Goal: Task Accomplishment & Management: Use online tool/utility

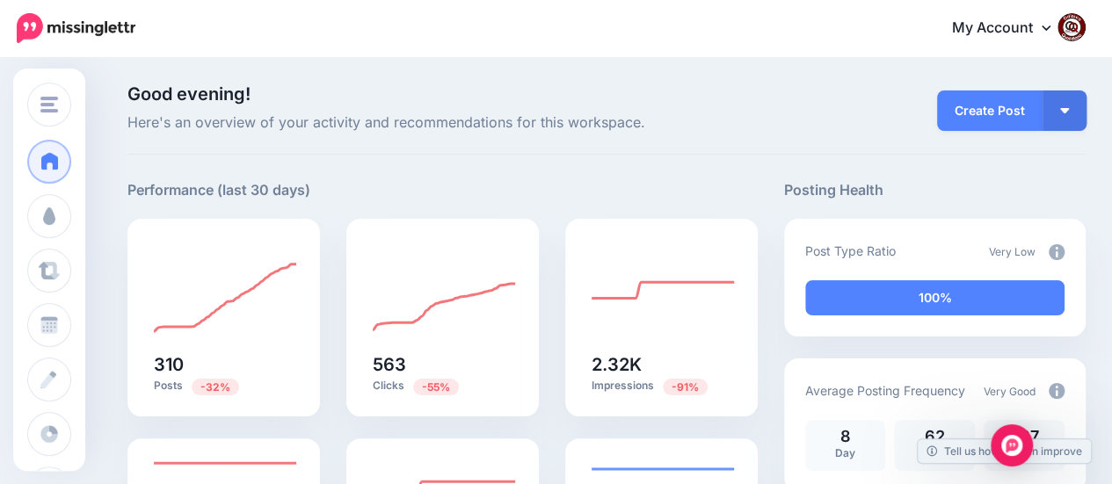
click at [1064, 29] on link "My Account" at bounding box center [1009, 28] width 151 height 43
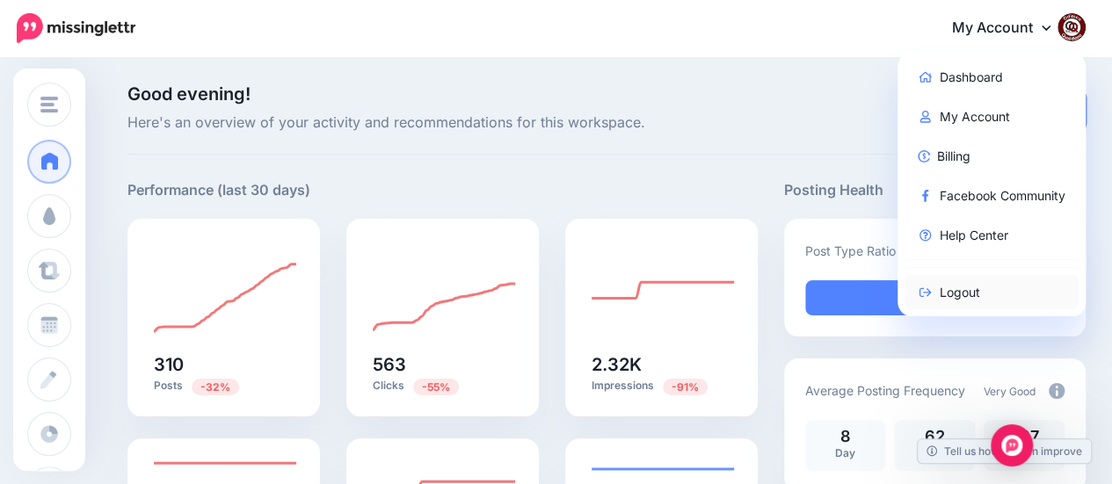
click at [971, 289] on link "Logout" at bounding box center [992, 292] width 175 height 34
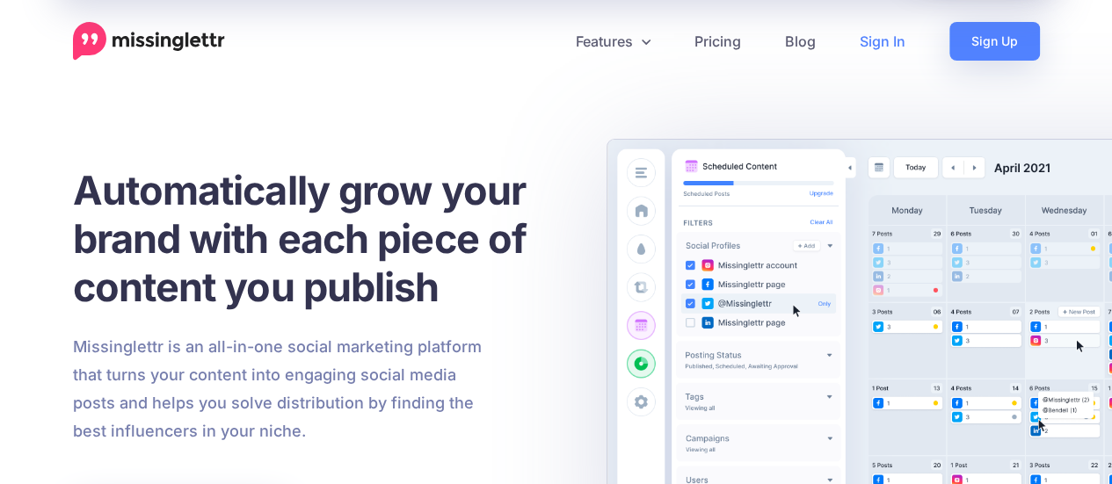
click at [872, 40] on link "Sign In" at bounding box center [883, 41] width 90 height 39
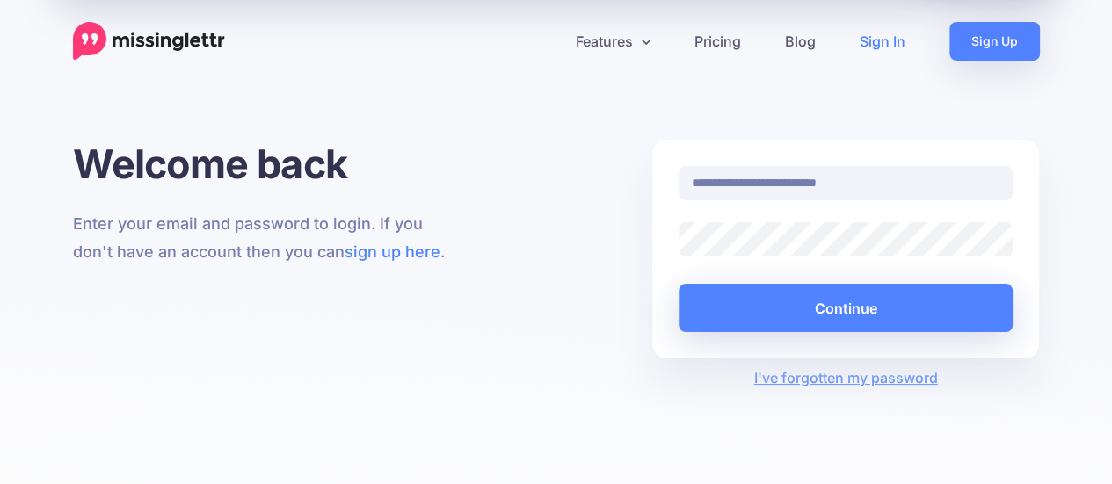
click at [890, 189] on input "**********" at bounding box center [846, 183] width 335 height 34
type input "**********"
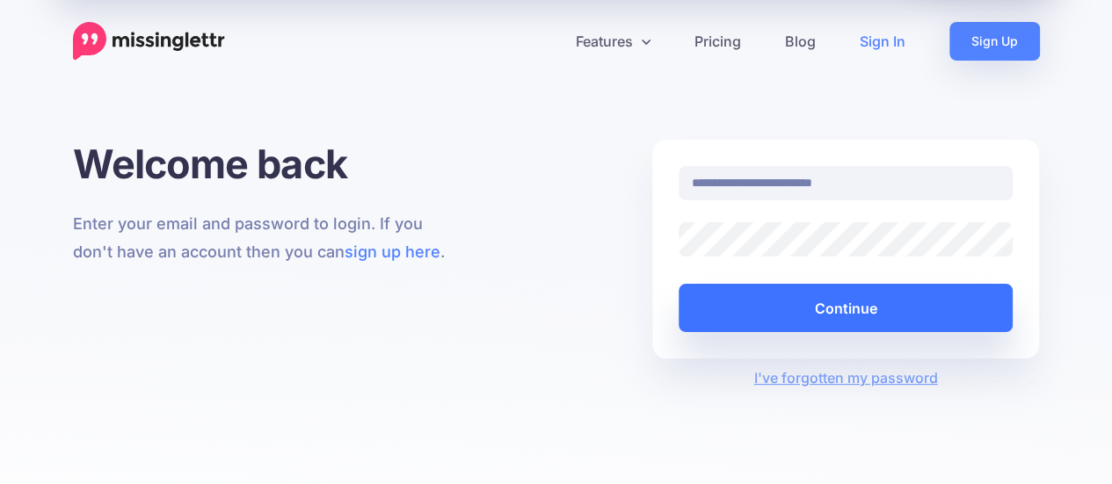
click at [778, 309] on button "Continue" at bounding box center [846, 308] width 335 height 48
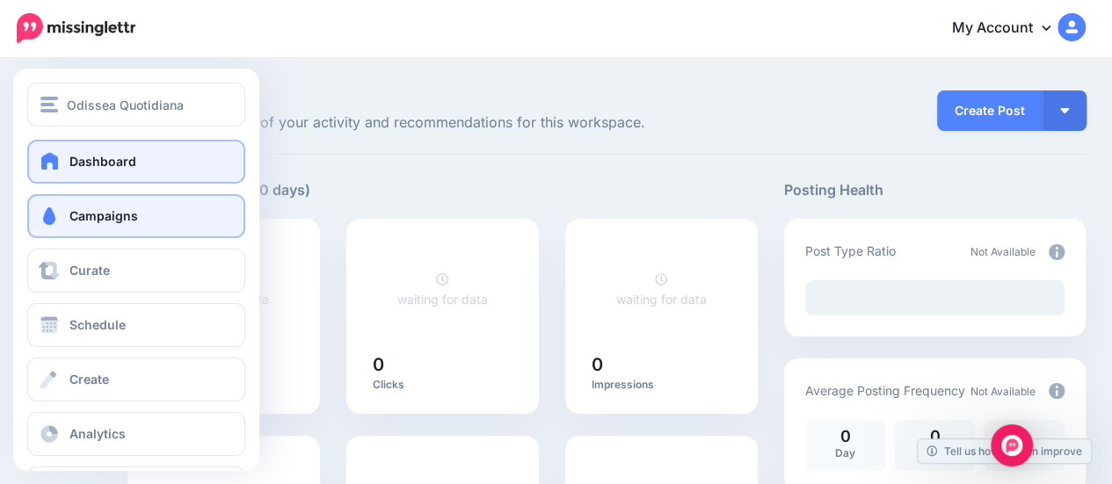
click at [88, 220] on span "Campaigns" at bounding box center [103, 215] width 69 height 15
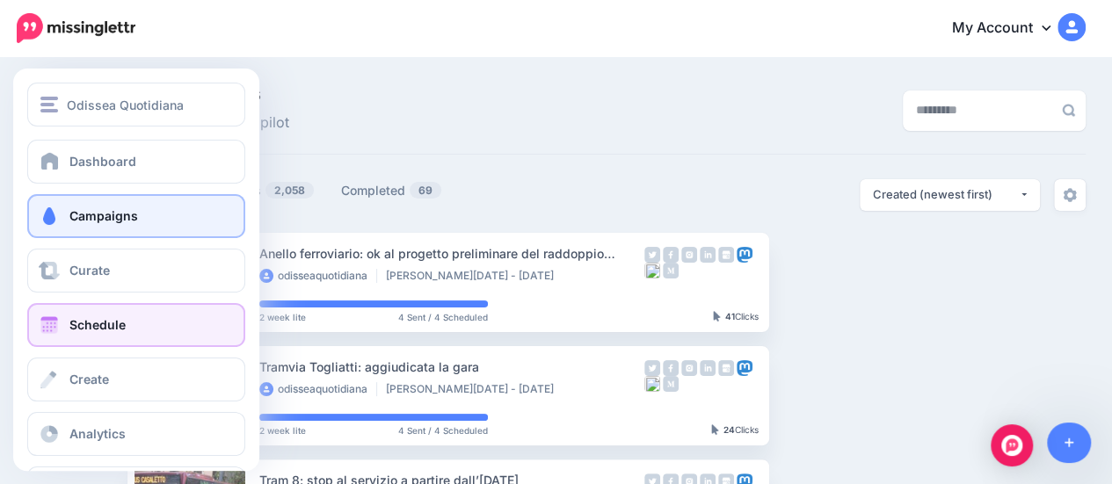
click at [89, 327] on span "Schedule" at bounding box center [97, 324] width 56 height 15
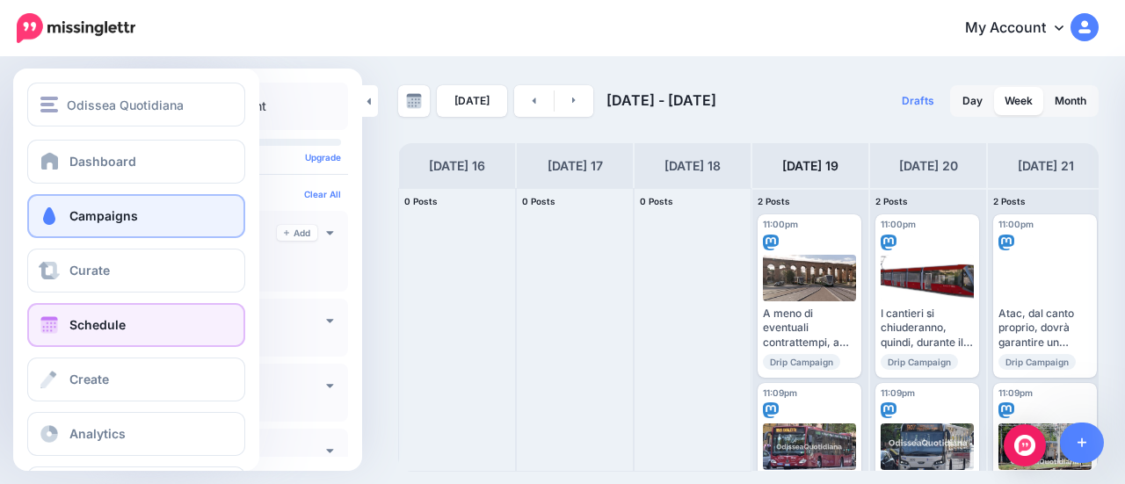
click at [100, 218] on span "Campaigns" at bounding box center [103, 215] width 69 height 15
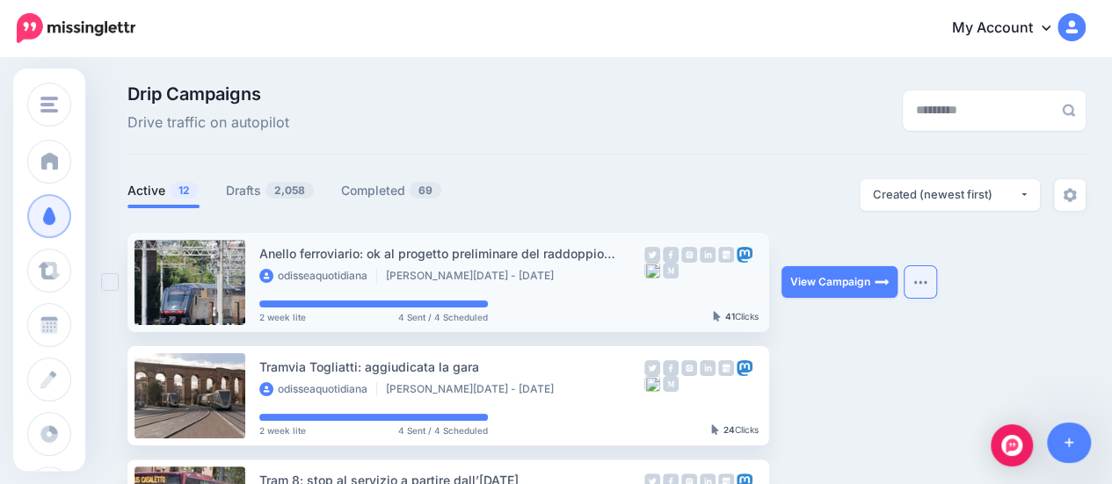
click at [920, 283] on img "button" at bounding box center [920, 282] width 14 height 5
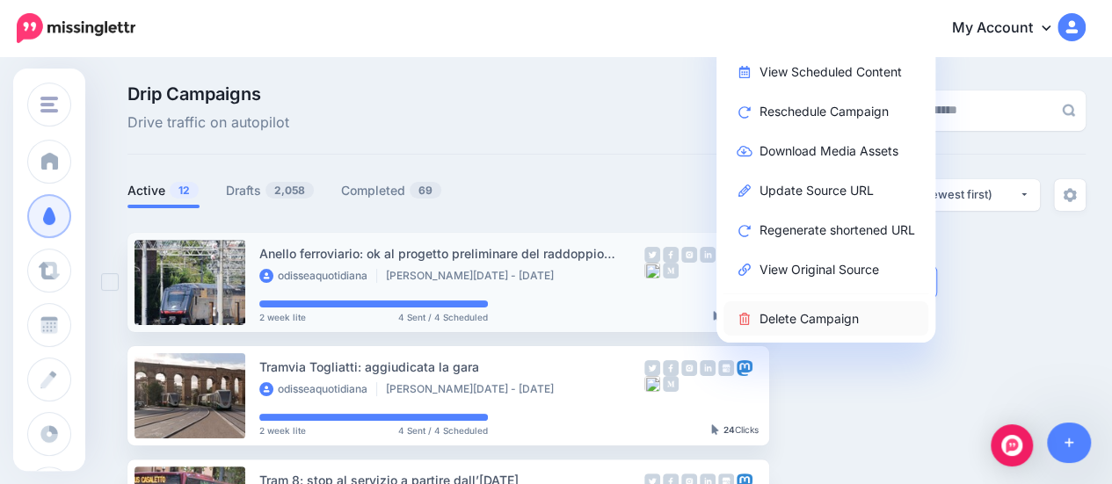
click at [847, 316] on link "Delete Campaign" at bounding box center [825, 319] width 205 height 34
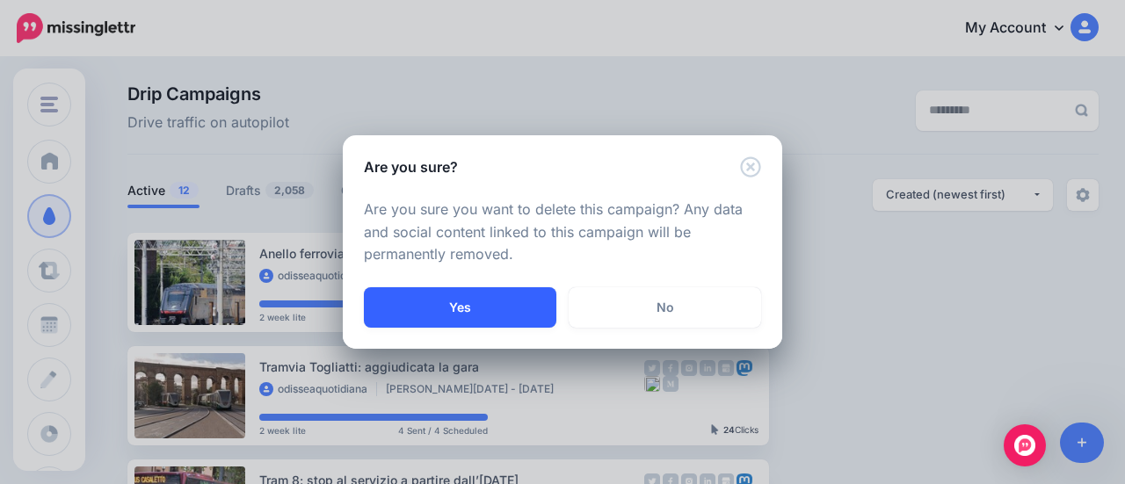
click at [495, 301] on button "Yes" at bounding box center [460, 307] width 193 height 40
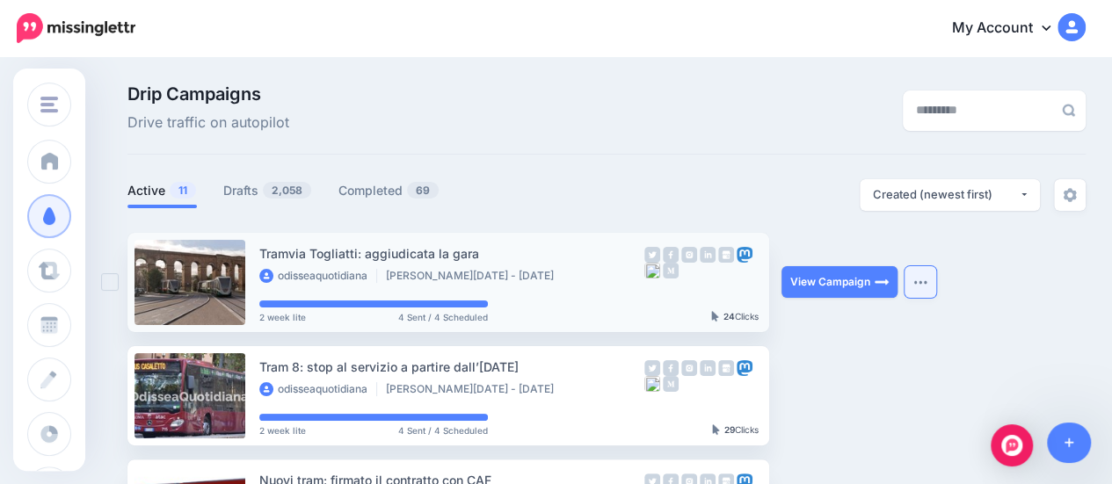
click at [922, 284] on img "button" at bounding box center [920, 282] width 14 height 5
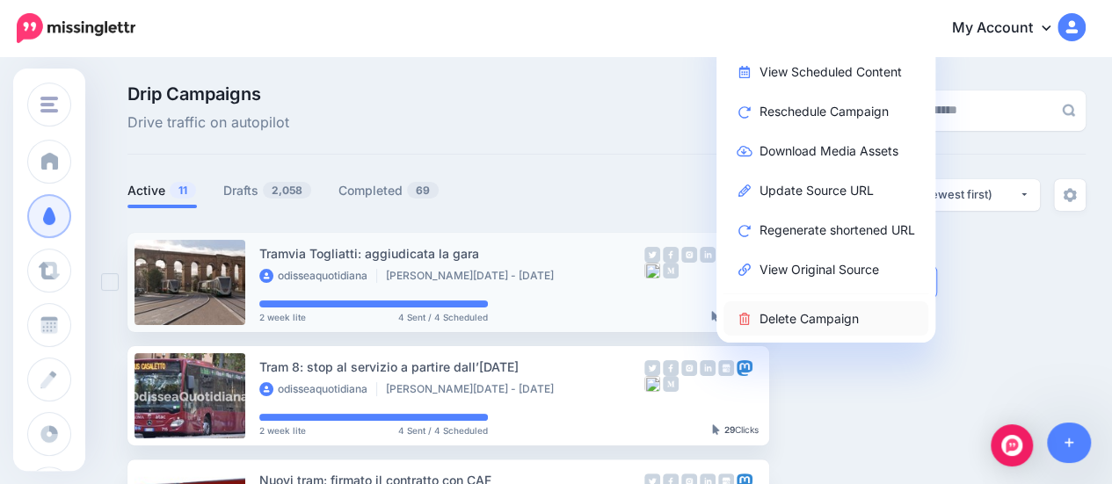
click at [853, 323] on link "Delete Campaign" at bounding box center [825, 319] width 205 height 34
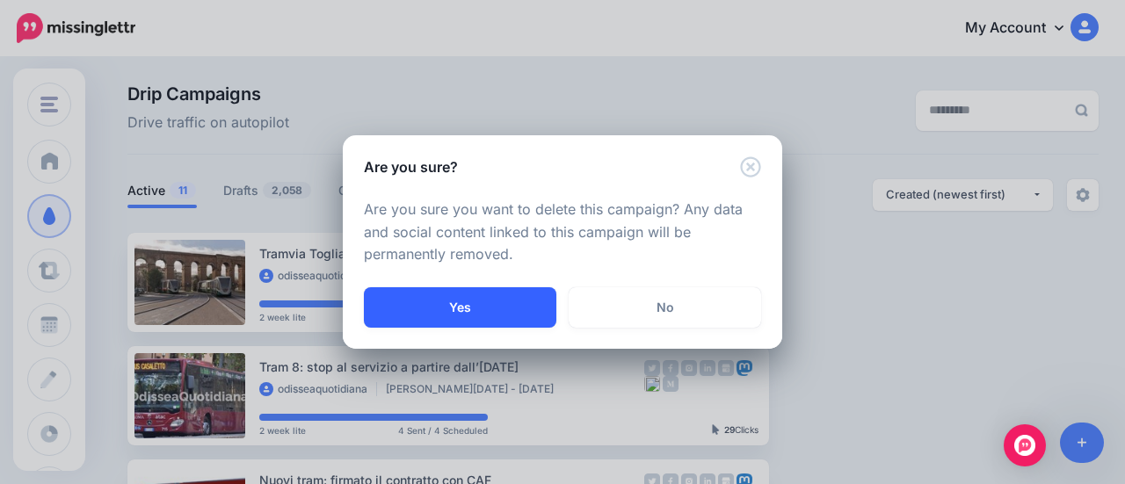
click at [445, 297] on button "Yes" at bounding box center [460, 307] width 193 height 40
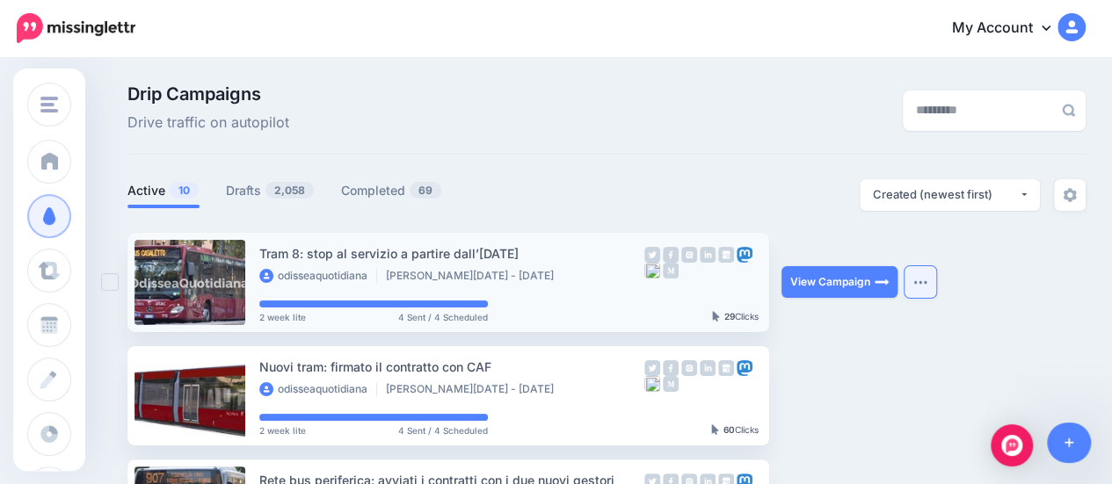
click at [913, 282] on img "button" at bounding box center [920, 282] width 14 height 5
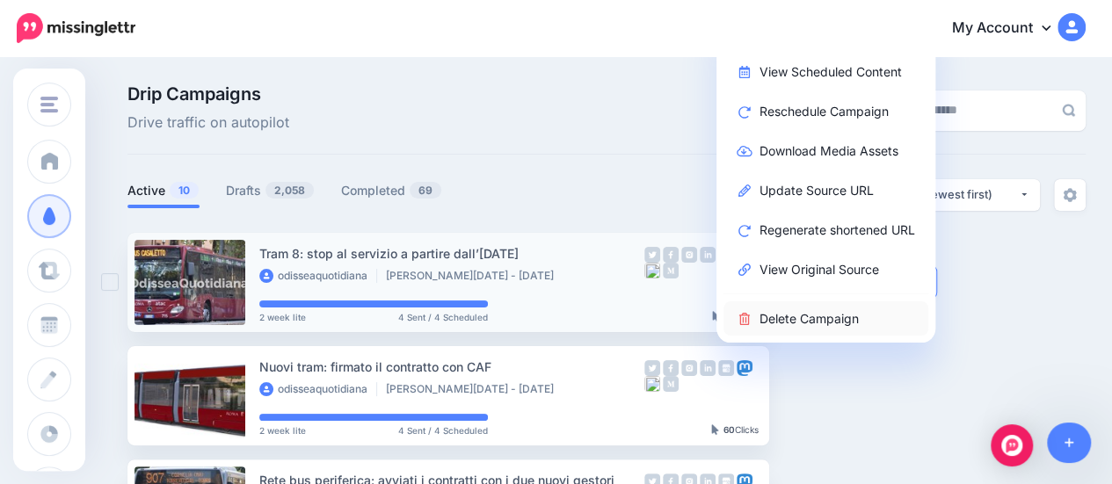
click at [830, 319] on link "Delete Campaign" at bounding box center [825, 319] width 205 height 34
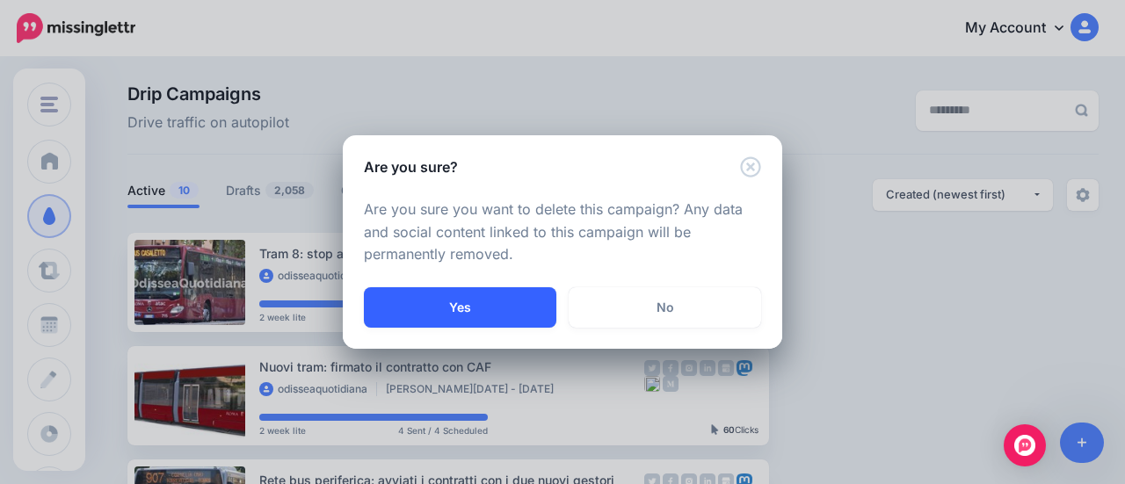
click at [404, 314] on button "Yes" at bounding box center [460, 307] width 193 height 40
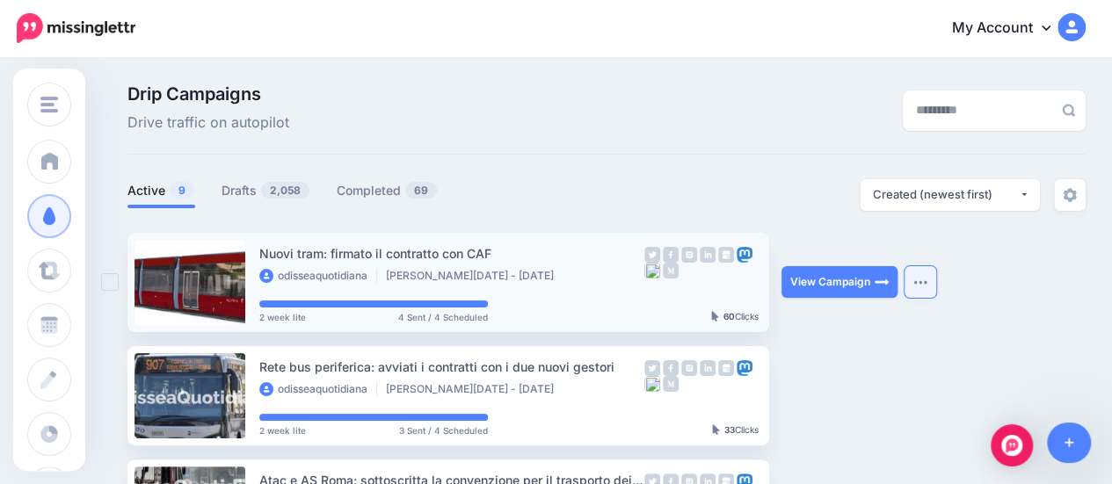
click at [914, 280] on img "button" at bounding box center [920, 282] width 14 height 5
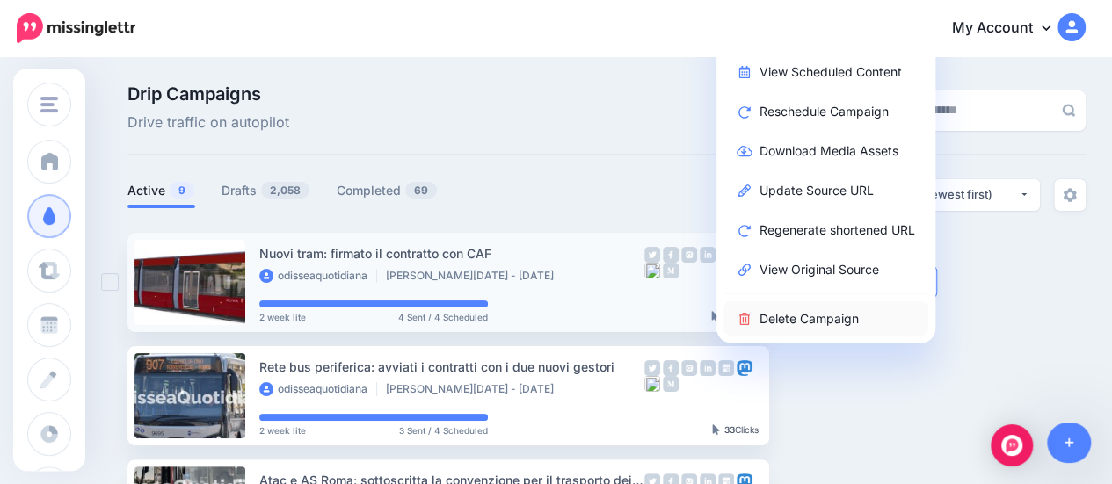
click at [842, 317] on link "Delete Campaign" at bounding box center [825, 319] width 205 height 34
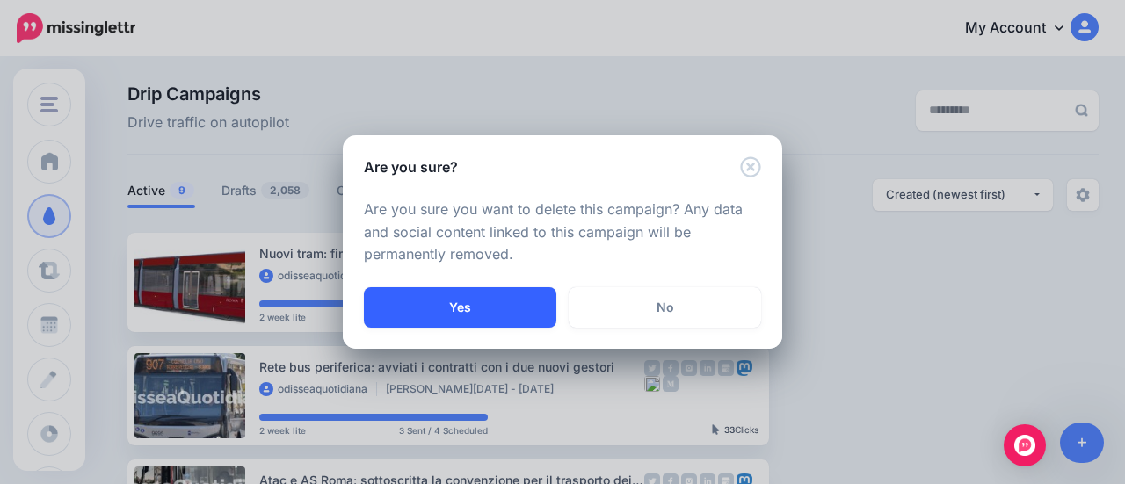
click at [484, 303] on button "Yes" at bounding box center [460, 307] width 193 height 40
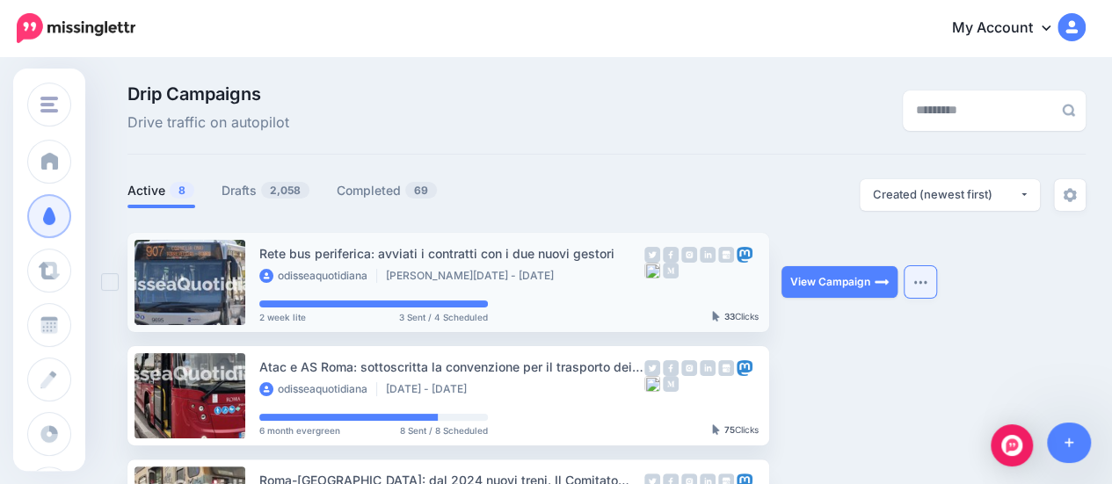
click at [930, 287] on button "button" at bounding box center [921, 282] width 32 height 32
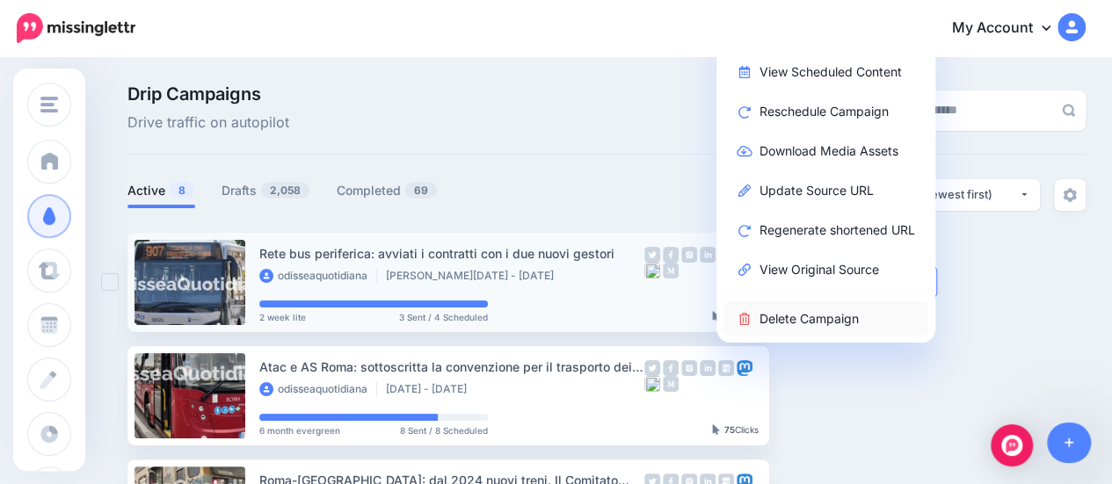
click at [816, 323] on link "Delete Campaign" at bounding box center [825, 319] width 205 height 34
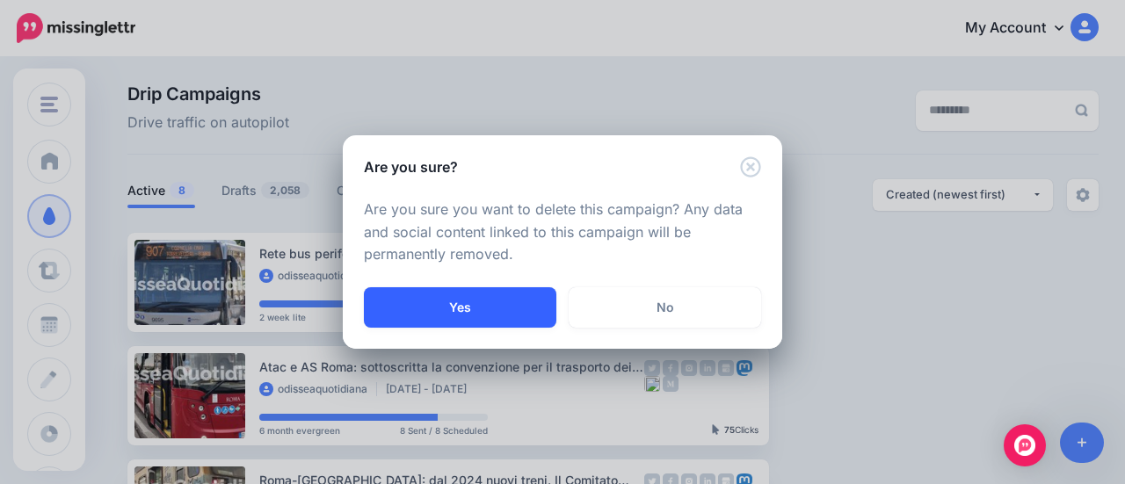
click at [454, 303] on button "Yes" at bounding box center [460, 307] width 193 height 40
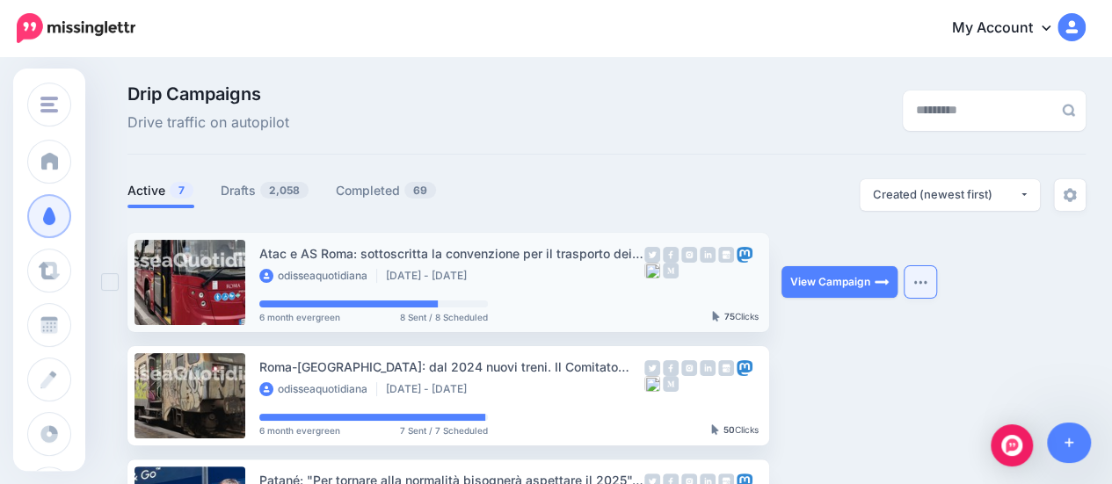
click at [912, 283] on button "button" at bounding box center [921, 282] width 32 height 32
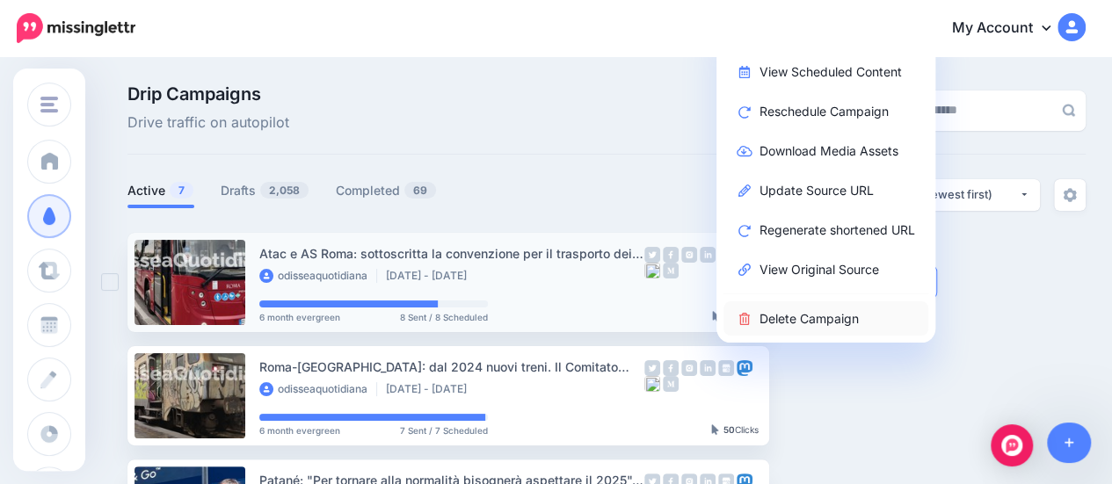
click at [831, 319] on link "Delete Campaign" at bounding box center [825, 319] width 205 height 34
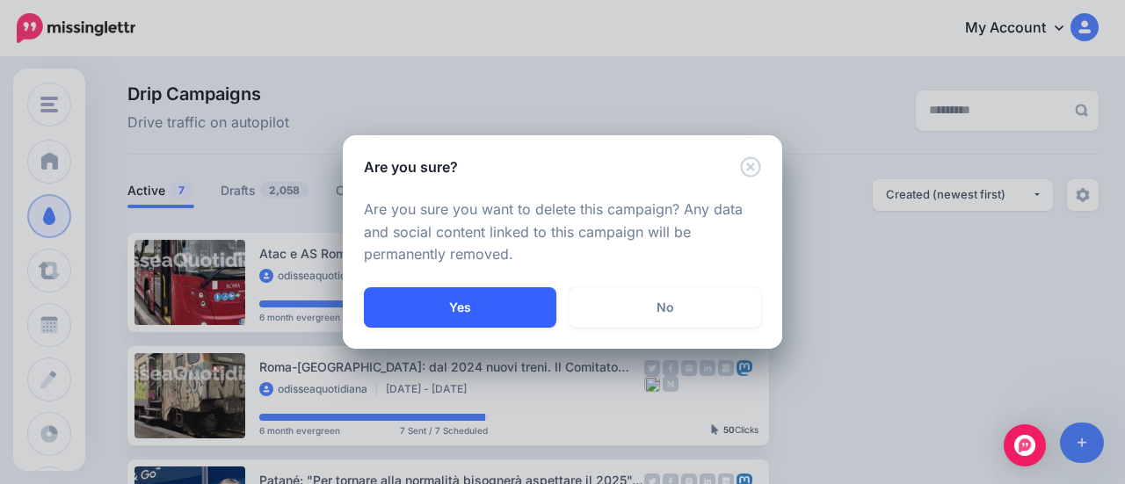
click at [520, 305] on button "Yes" at bounding box center [460, 307] width 193 height 40
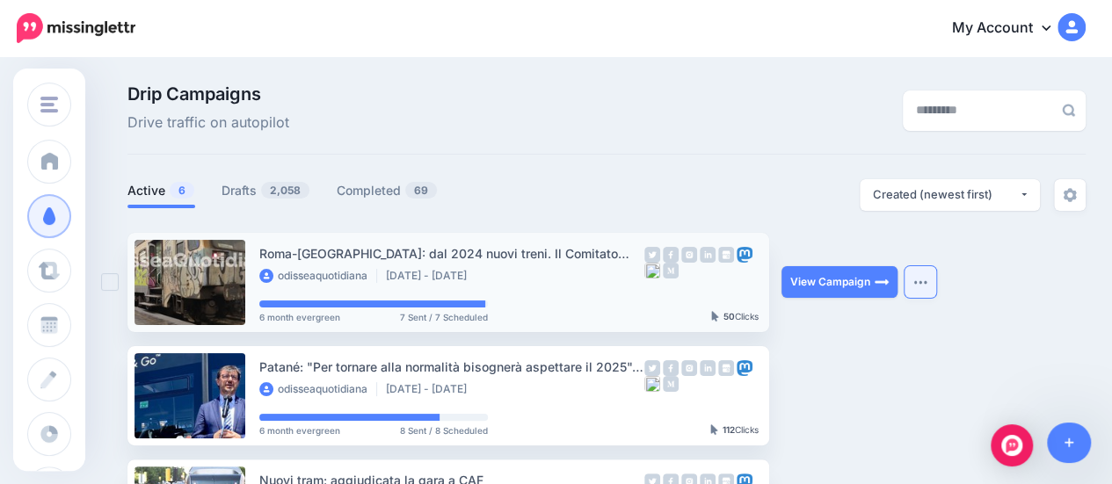
click at [918, 283] on img "button" at bounding box center [920, 282] width 14 height 5
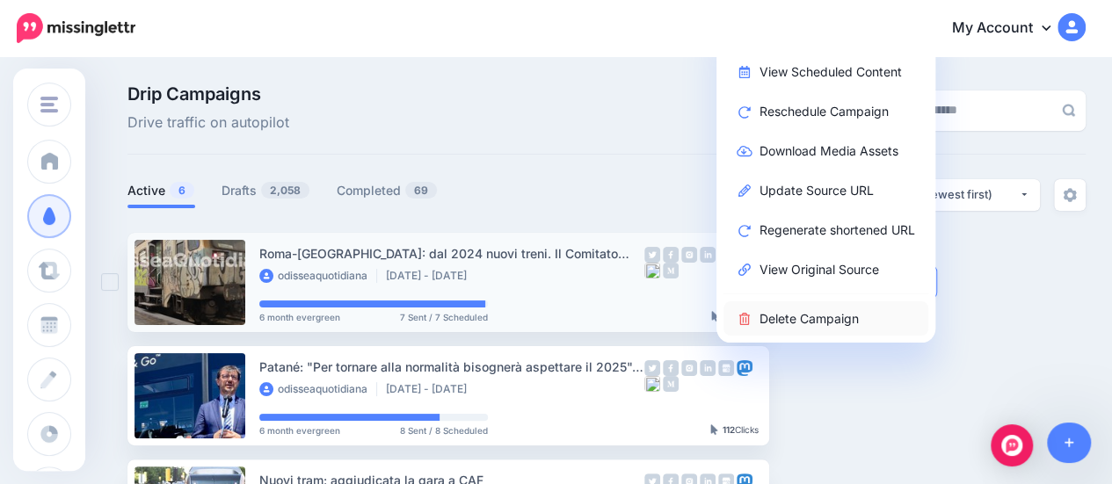
click at [824, 312] on link "Delete Campaign" at bounding box center [825, 319] width 205 height 34
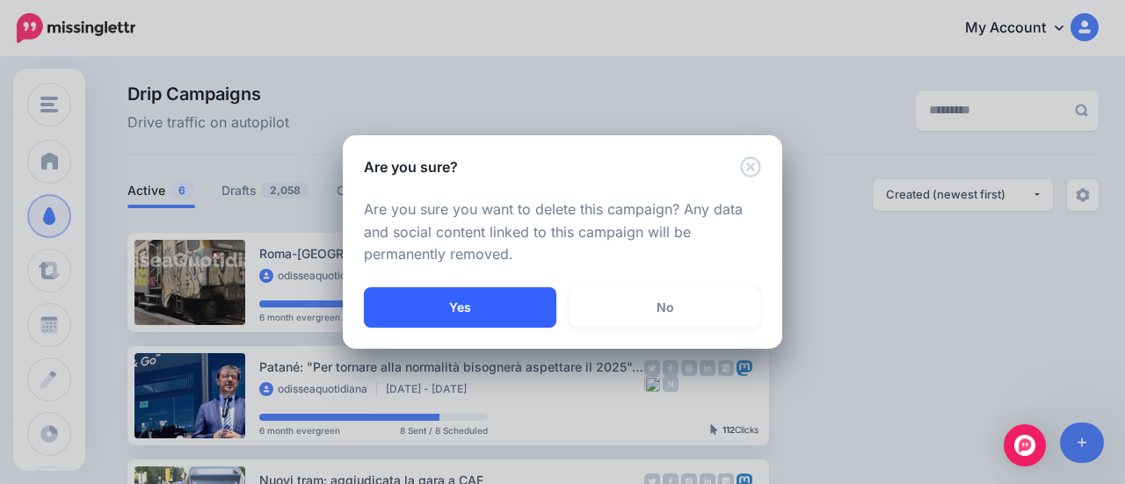
click at [455, 301] on button "Yes" at bounding box center [460, 307] width 193 height 40
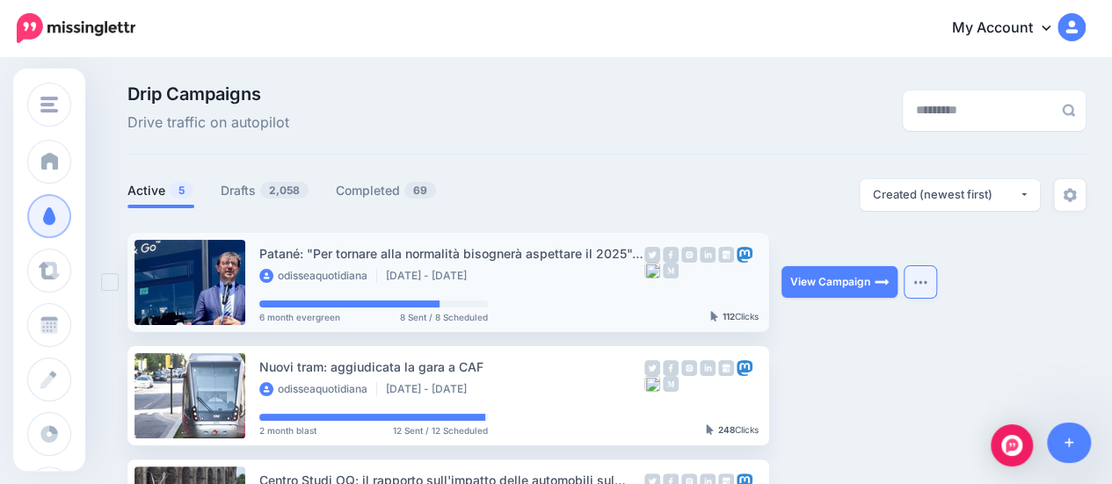
click at [923, 284] on img "button" at bounding box center [920, 282] width 14 height 5
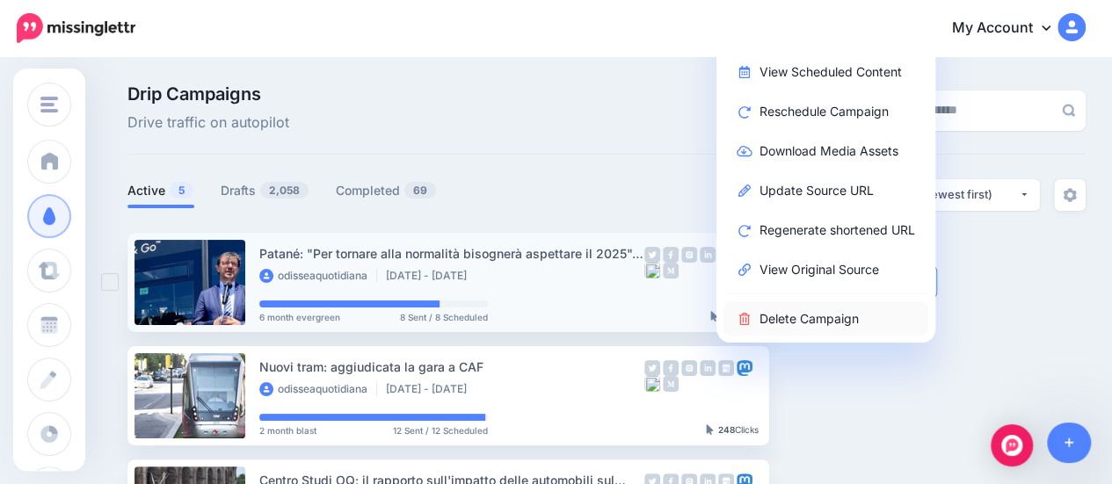
click at [846, 324] on link "Delete Campaign" at bounding box center [825, 319] width 205 height 34
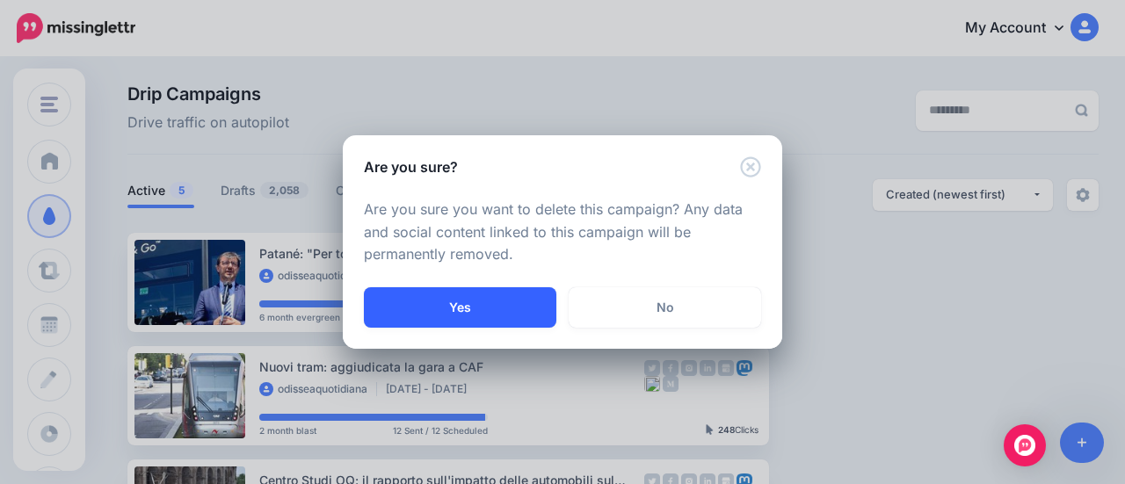
click at [469, 304] on button "Yes" at bounding box center [460, 307] width 193 height 40
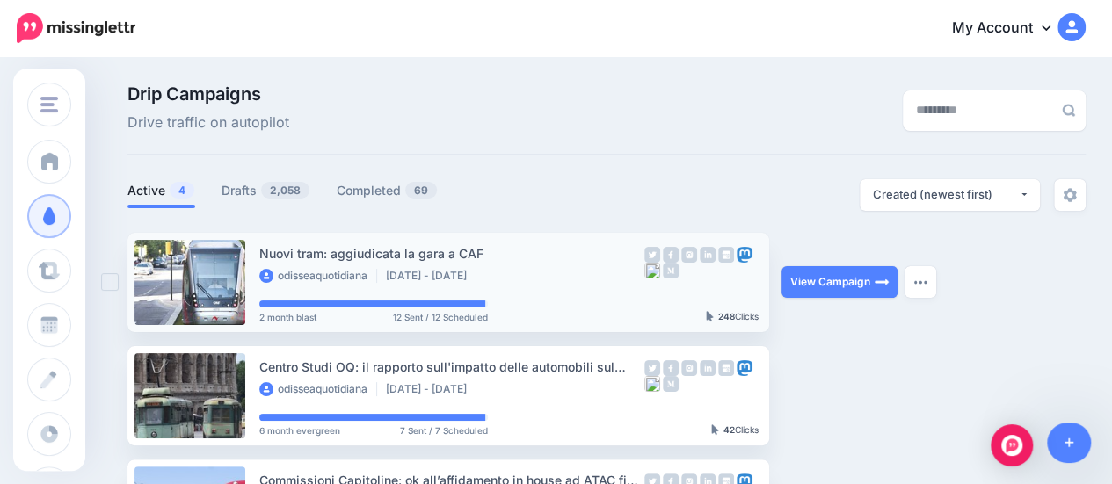
click at [926, 283] on img "button" at bounding box center [920, 282] width 14 height 5
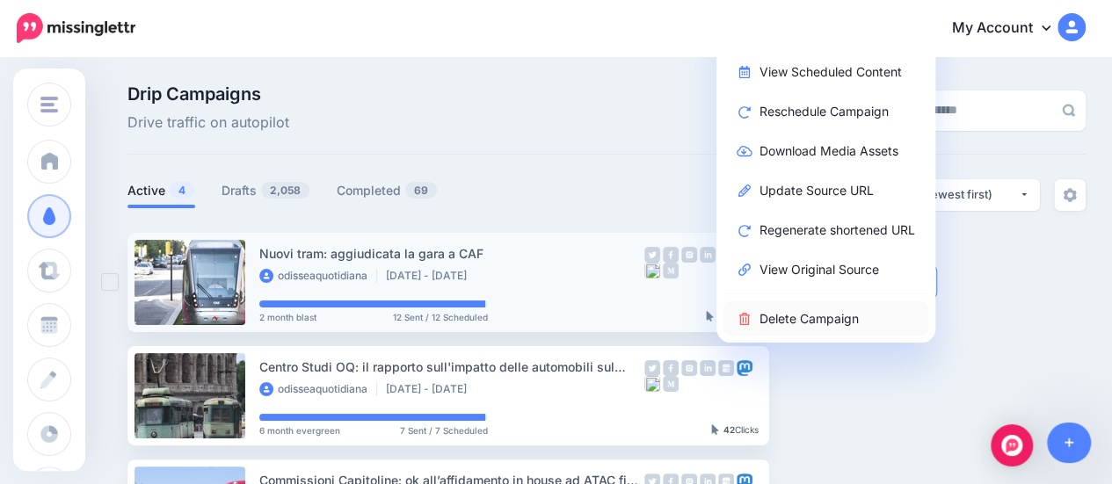
click at [842, 316] on link "Delete Campaign" at bounding box center [825, 319] width 205 height 34
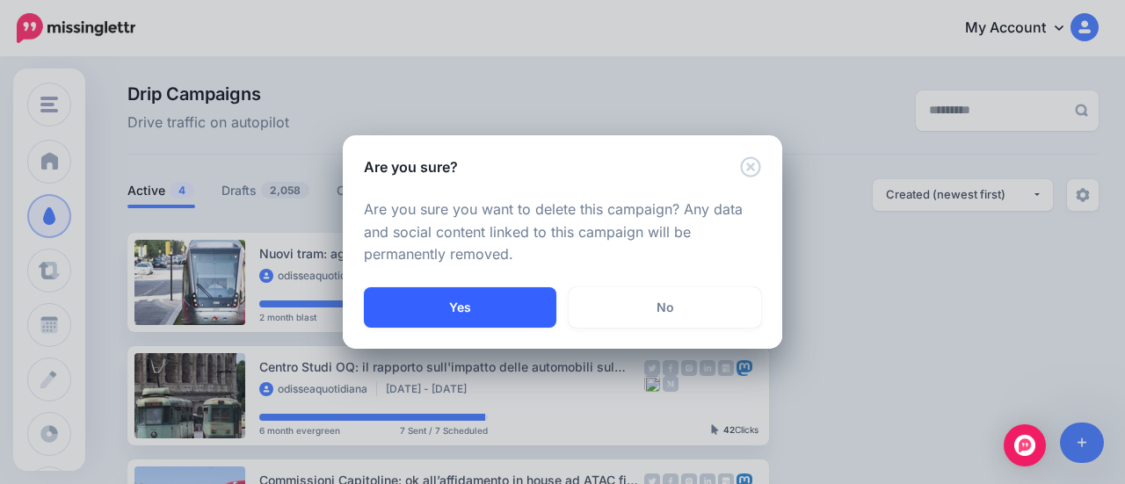
click at [466, 302] on button "Yes" at bounding box center [460, 307] width 193 height 40
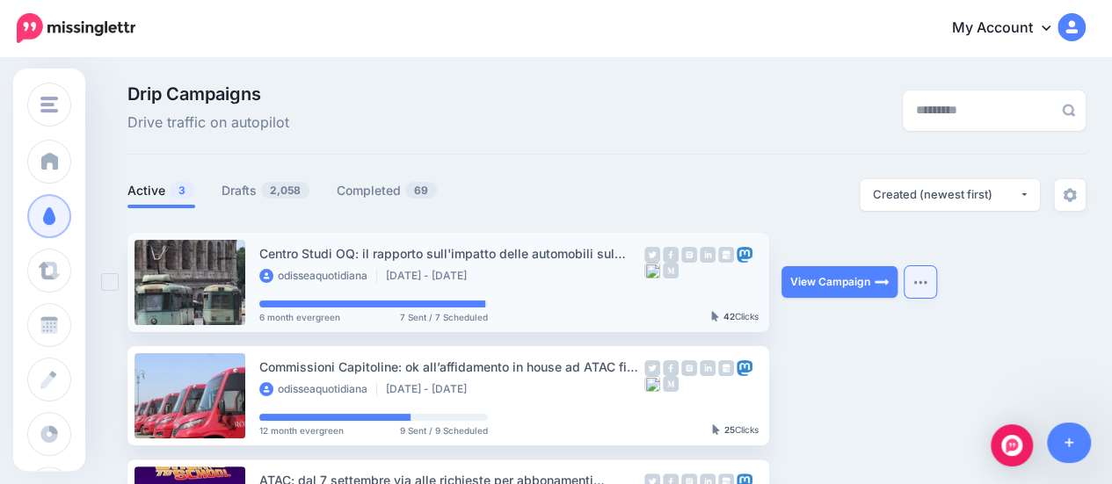
click at [925, 290] on button "button" at bounding box center [921, 282] width 32 height 32
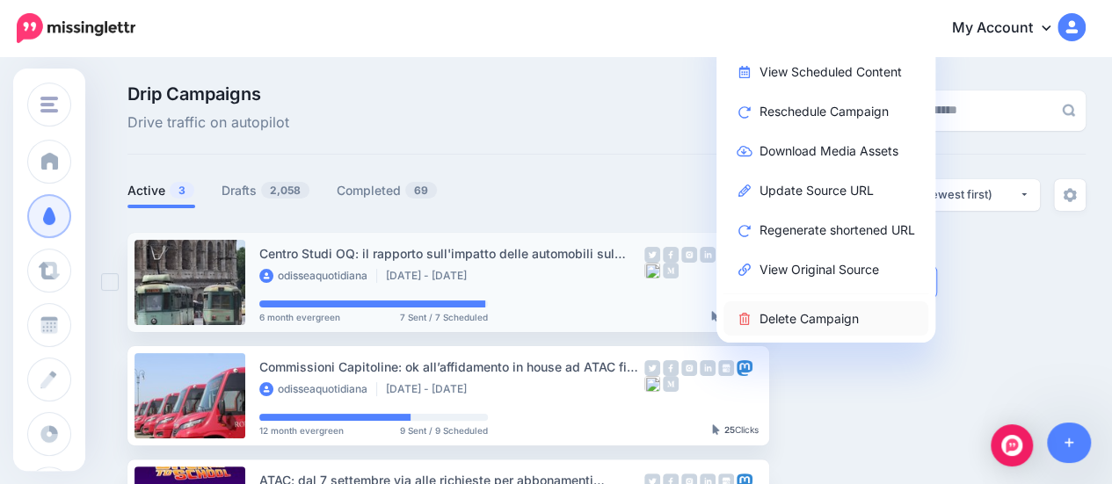
click at [821, 330] on link "Delete Campaign" at bounding box center [825, 319] width 205 height 34
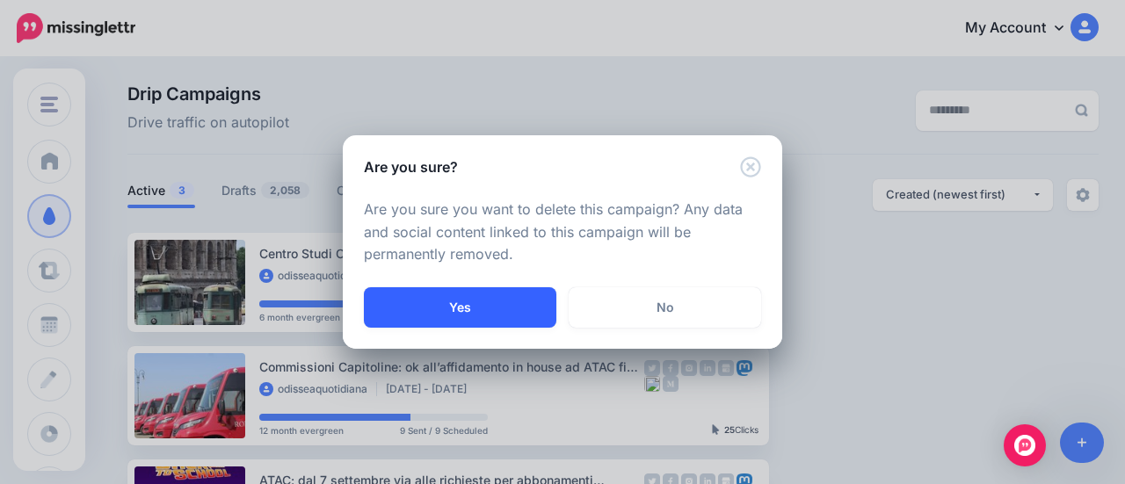
click at [519, 302] on button "Yes" at bounding box center [460, 307] width 193 height 40
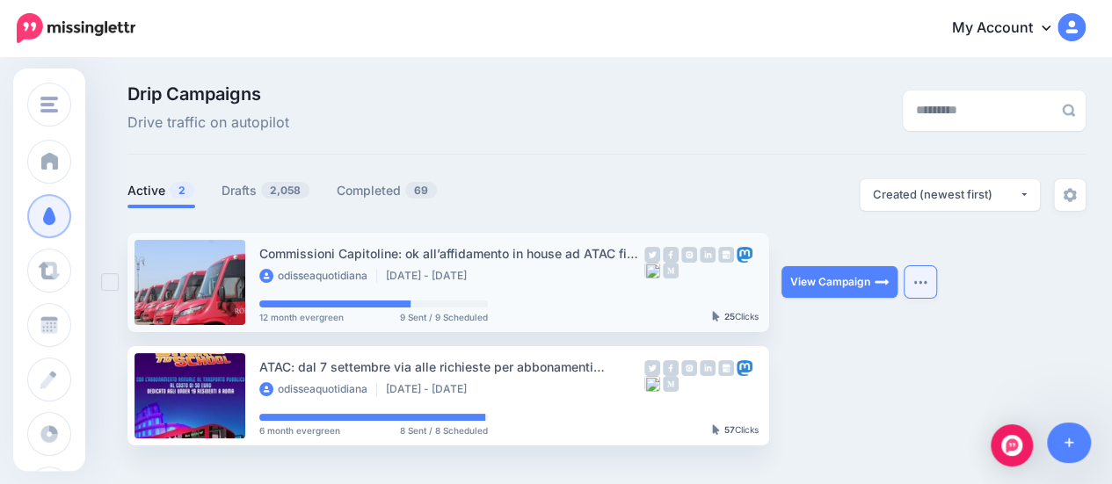
click at [926, 283] on img "button" at bounding box center [920, 282] width 14 height 5
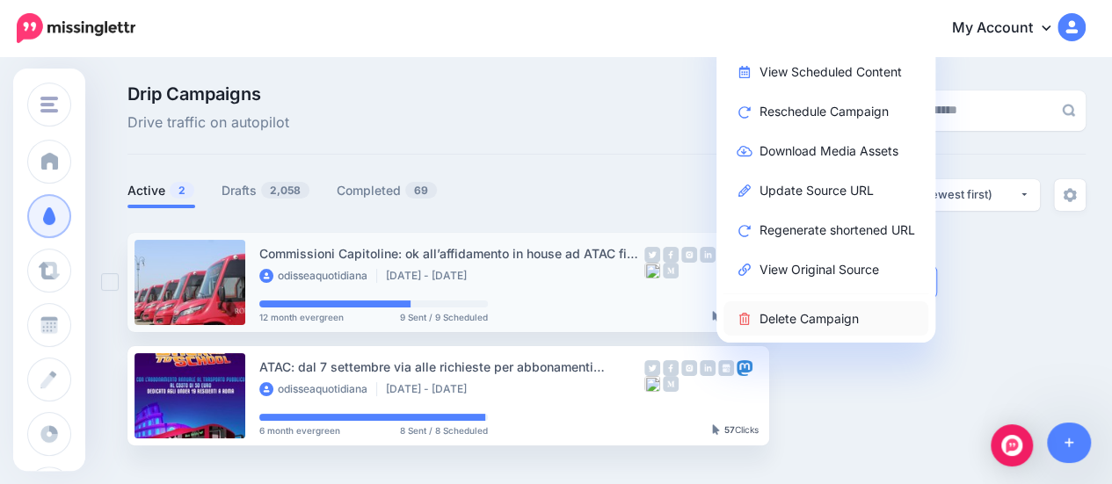
click at [843, 317] on link "Delete Campaign" at bounding box center [825, 319] width 205 height 34
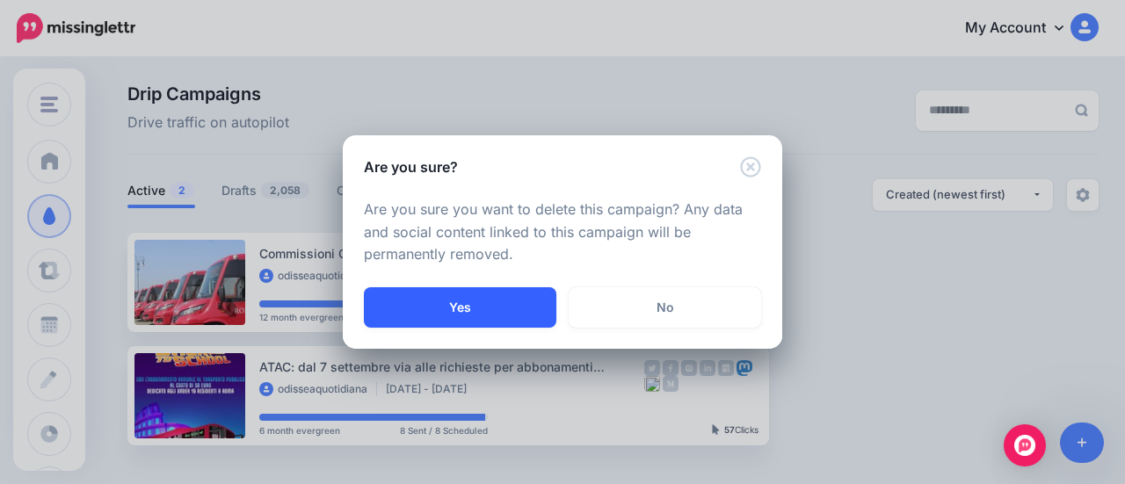
click at [469, 305] on button "Yes" at bounding box center [460, 307] width 193 height 40
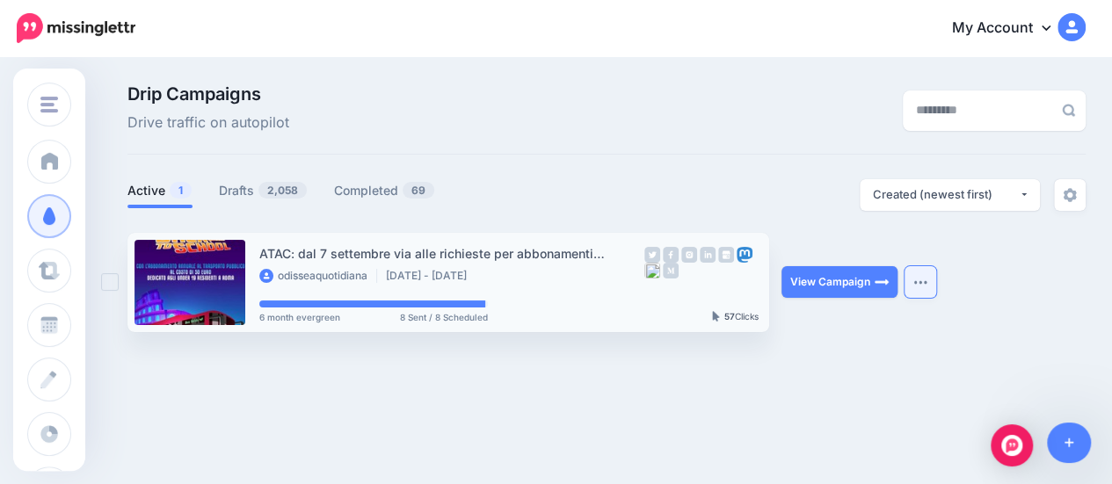
click at [923, 284] on img "button" at bounding box center [920, 282] width 14 height 5
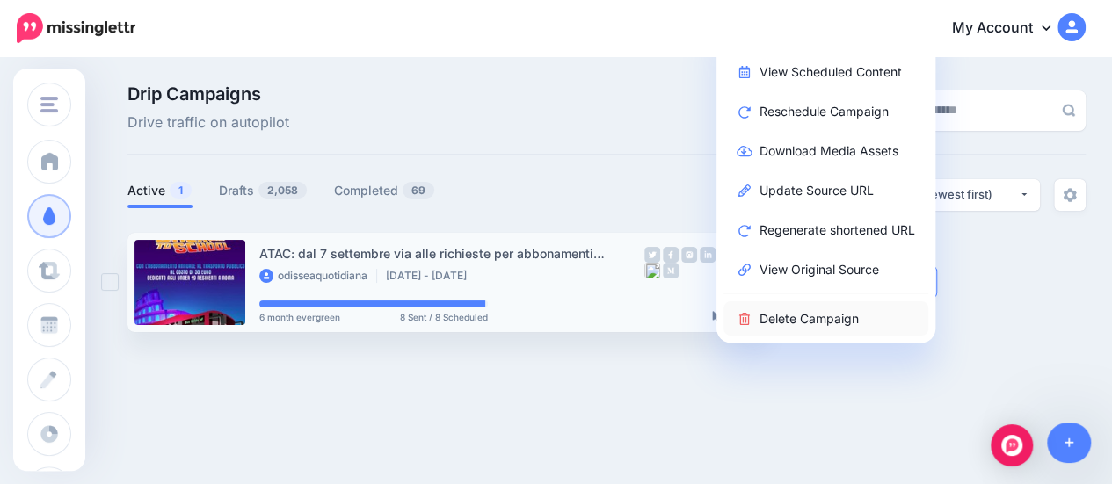
click at [854, 321] on link "Delete Campaign" at bounding box center [825, 319] width 205 height 34
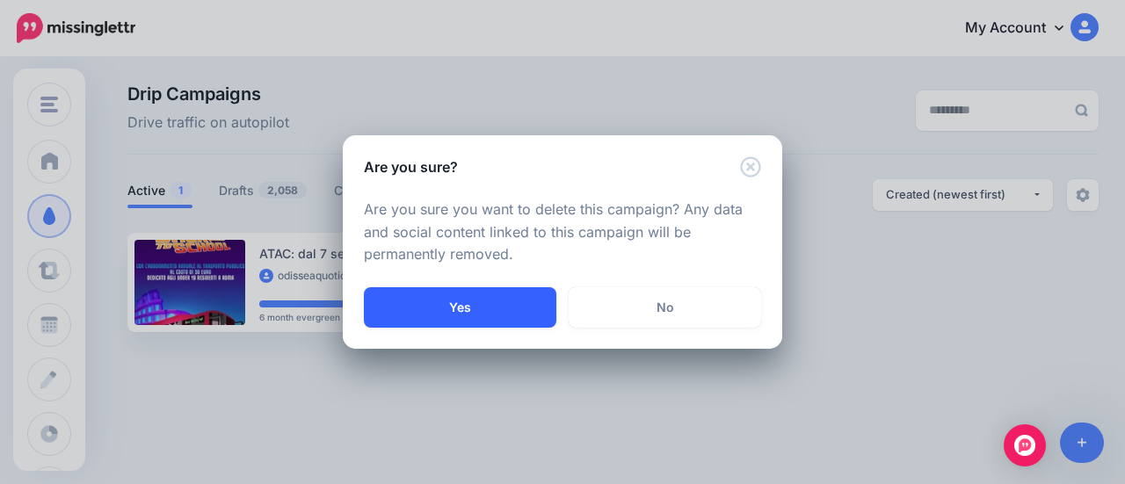
click at [454, 305] on button "Yes" at bounding box center [460, 307] width 193 height 40
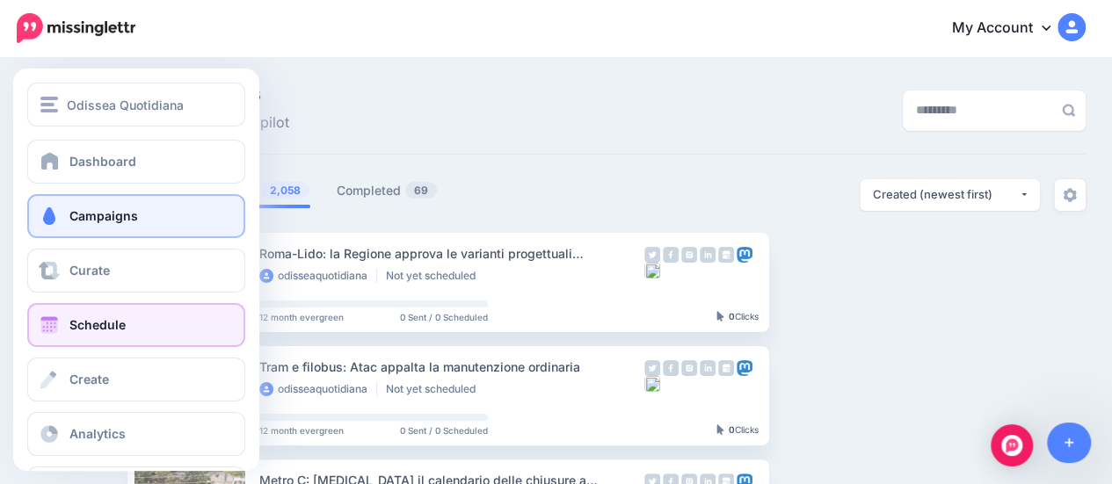
click at [103, 323] on span "Schedule" at bounding box center [97, 324] width 56 height 15
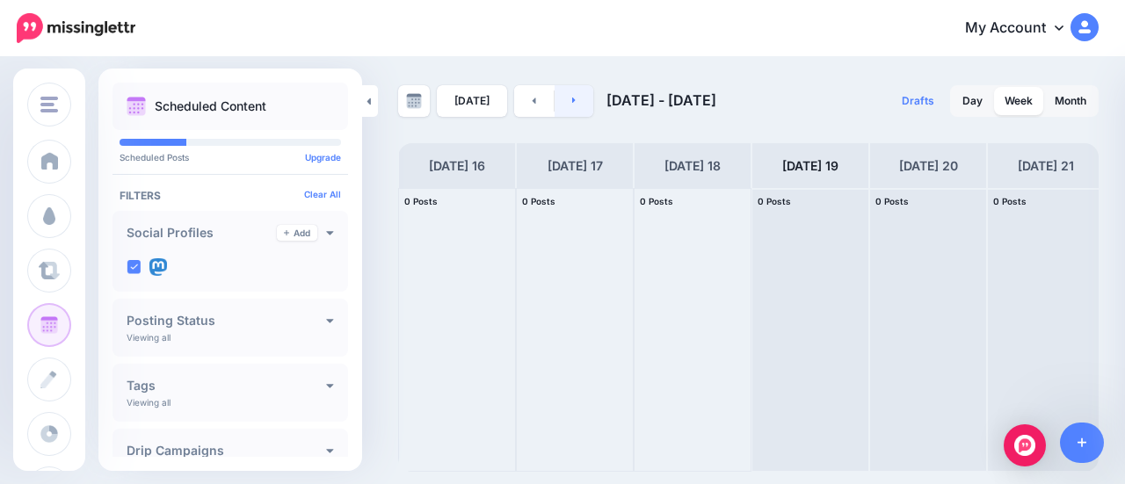
click at [579, 104] on link at bounding box center [575, 101] width 40 height 32
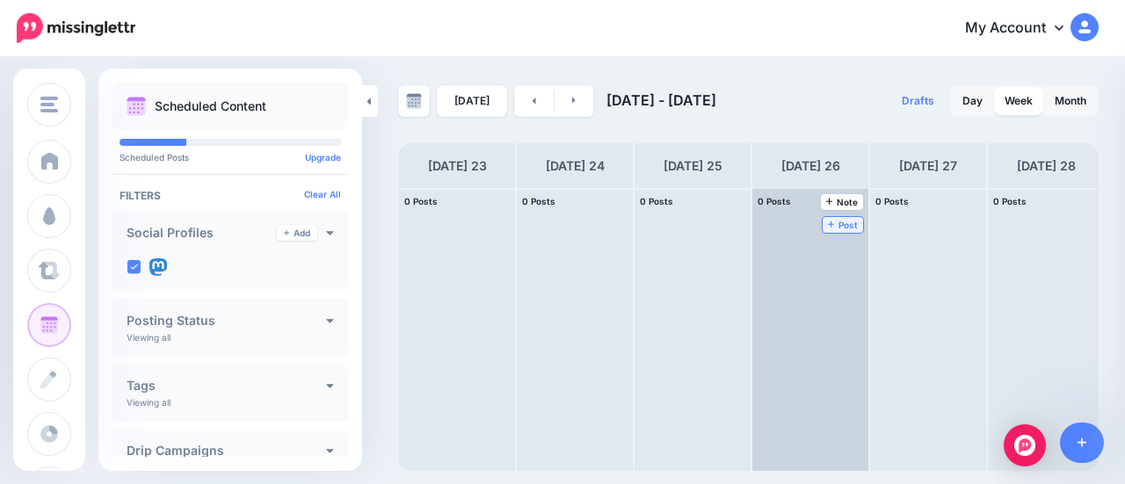
click at [839, 222] on span "Post" at bounding box center [843, 225] width 31 height 9
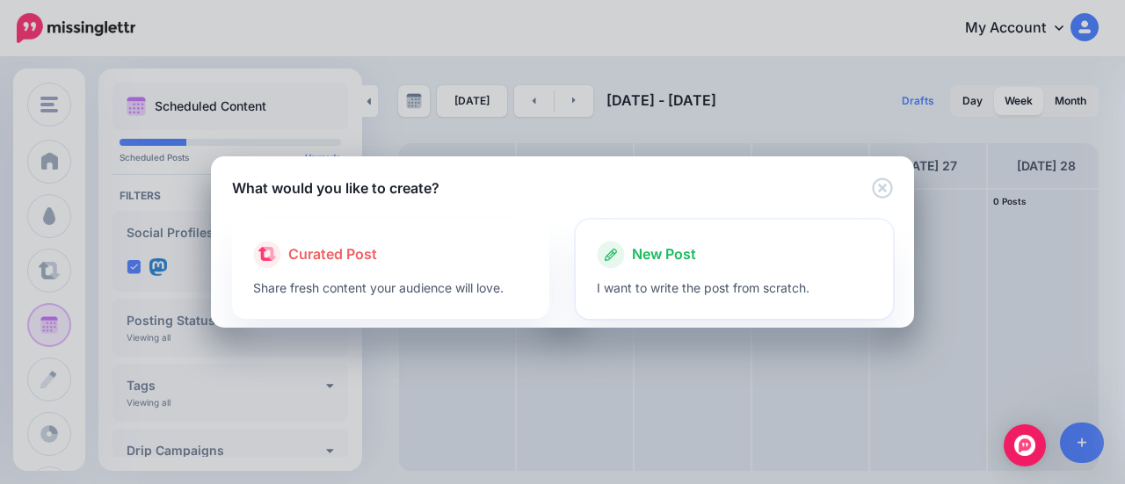
click at [665, 267] on div "New Post" at bounding box center [734, 255] width 275 height 28
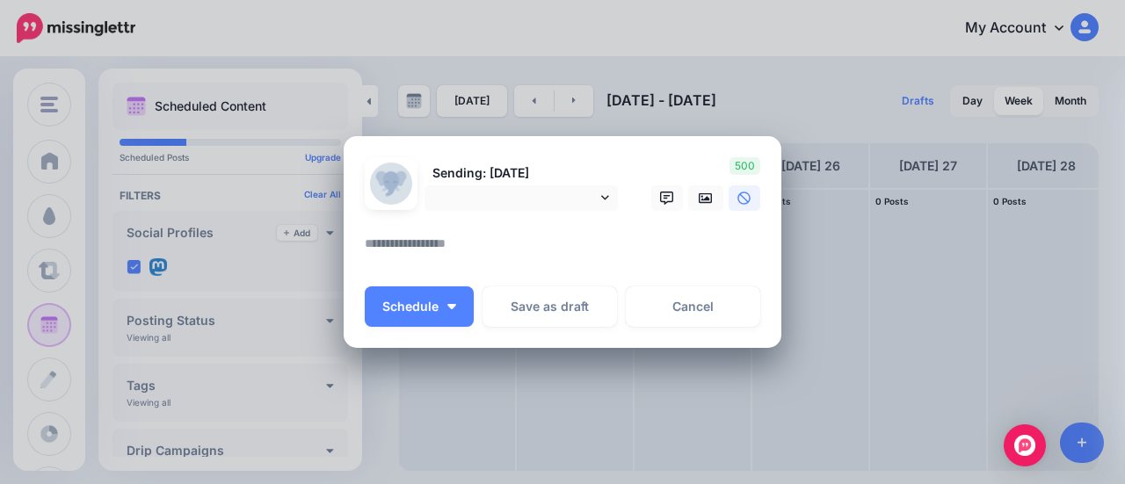
paste textarea "**********"
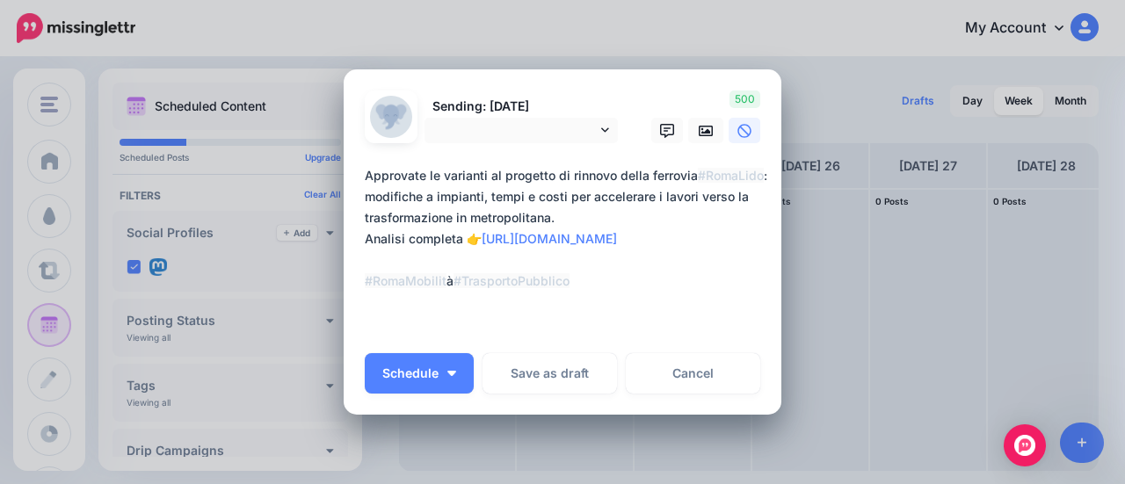
click at [565, 216] on textarea "**********" at bounding box center [567, 249] width 404 height 169
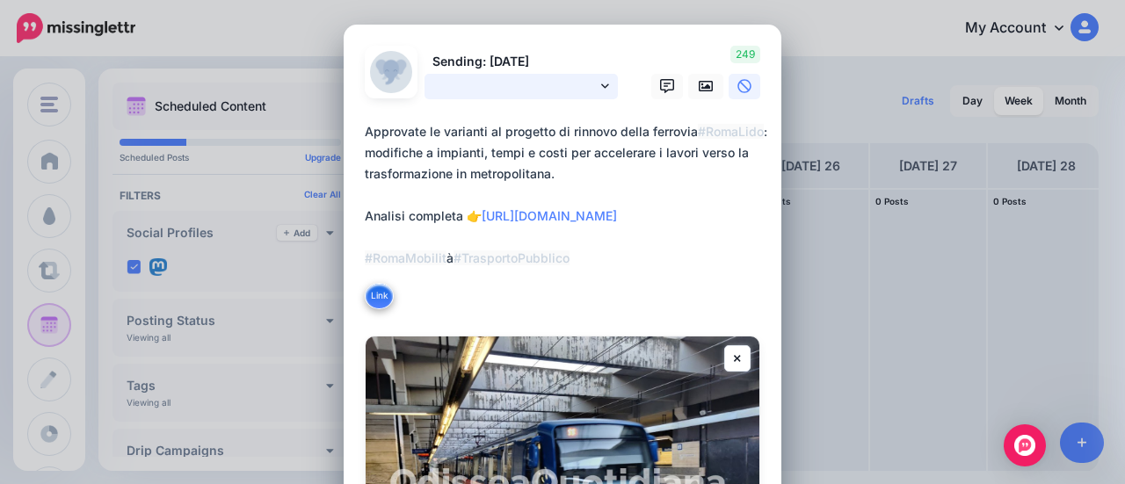
type textarea "**********"
click at [593, 86] on link at bounding box center [521, 86] width 193 height 25
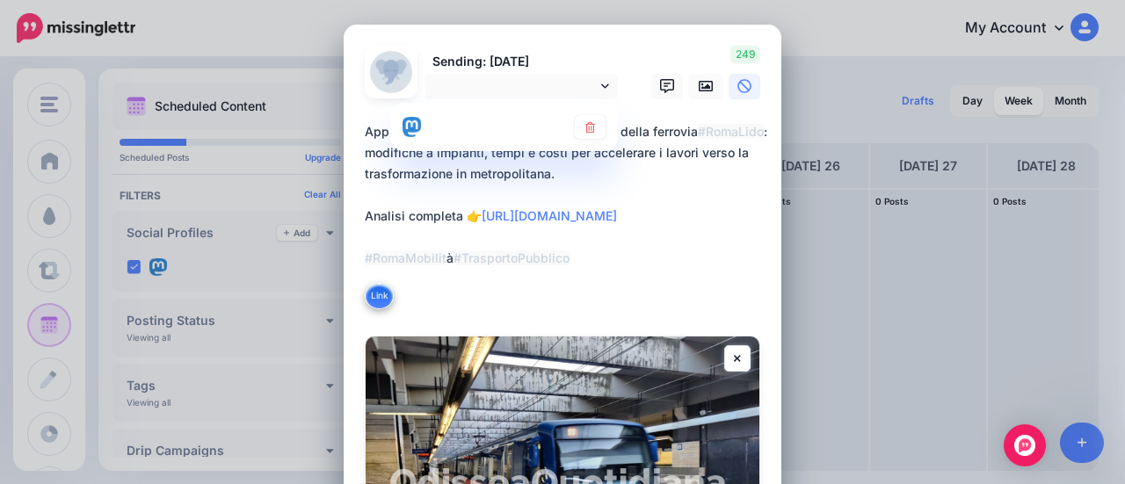
click at [494, 128] on div at bounding box center [484, 126] width 163 height 22
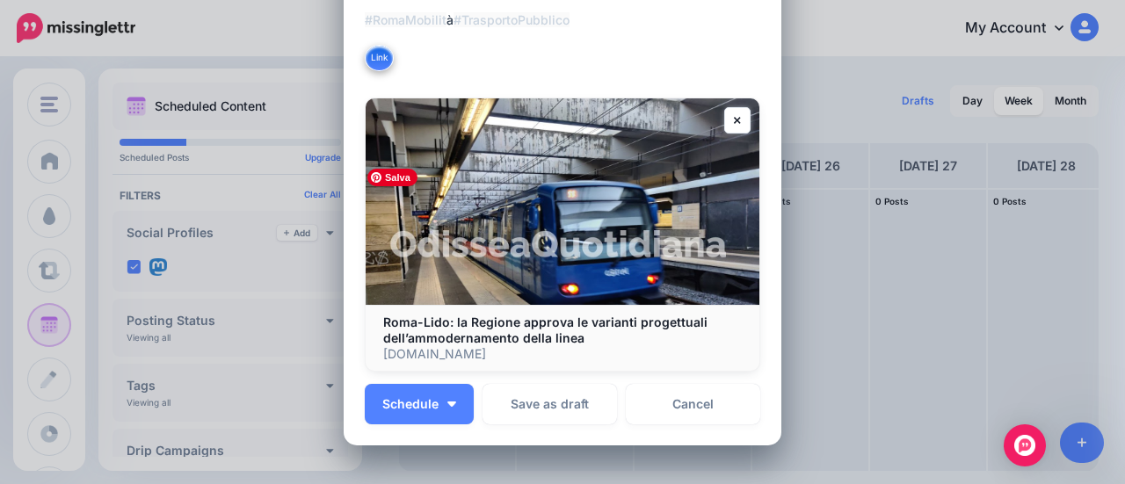
scroll to position [264, 0]
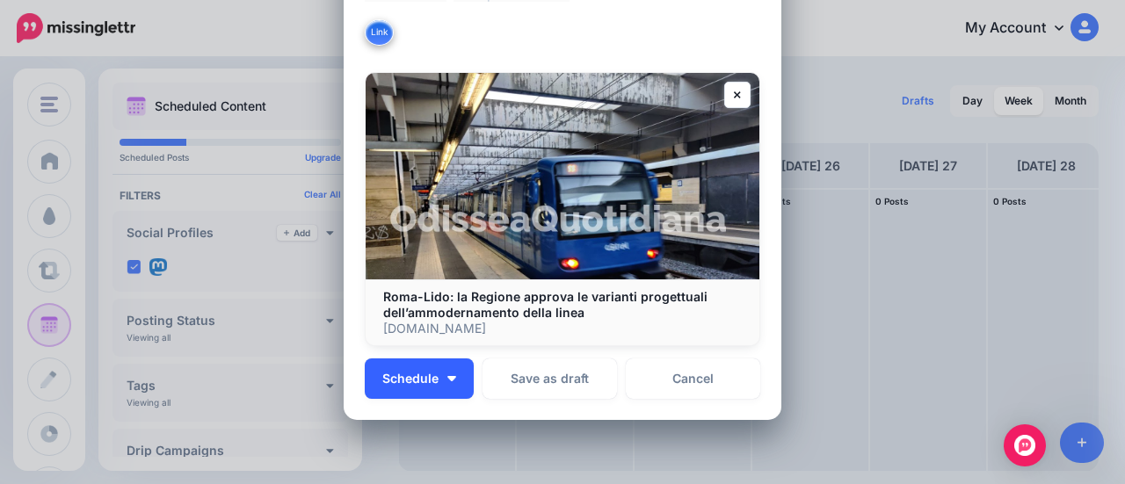
click at [447, 379] on img "button" at bounding box center [451, 378] width 9 height 5
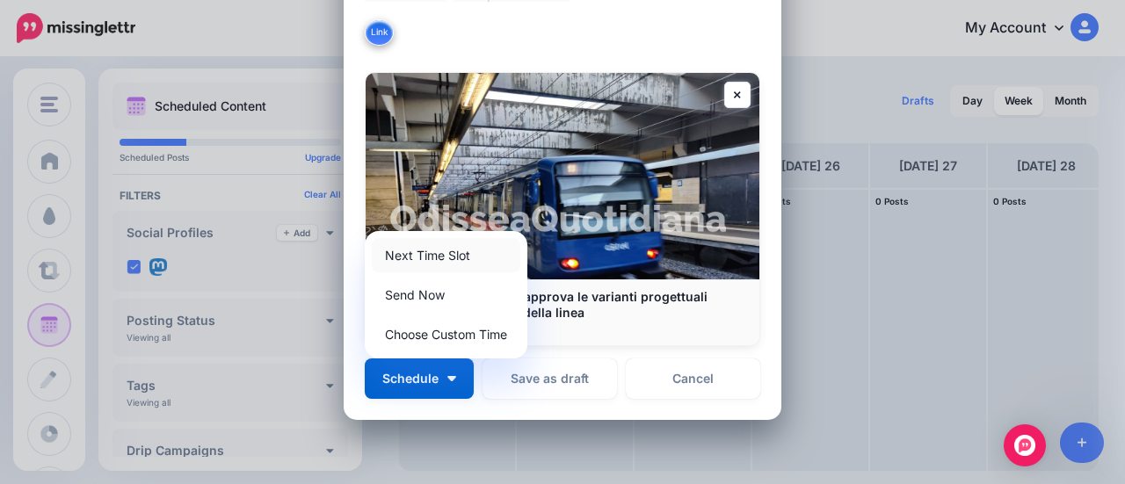
click at [450, 254] on link "Next Time Slot" at bounding box center [446, 255] width 149 height 34
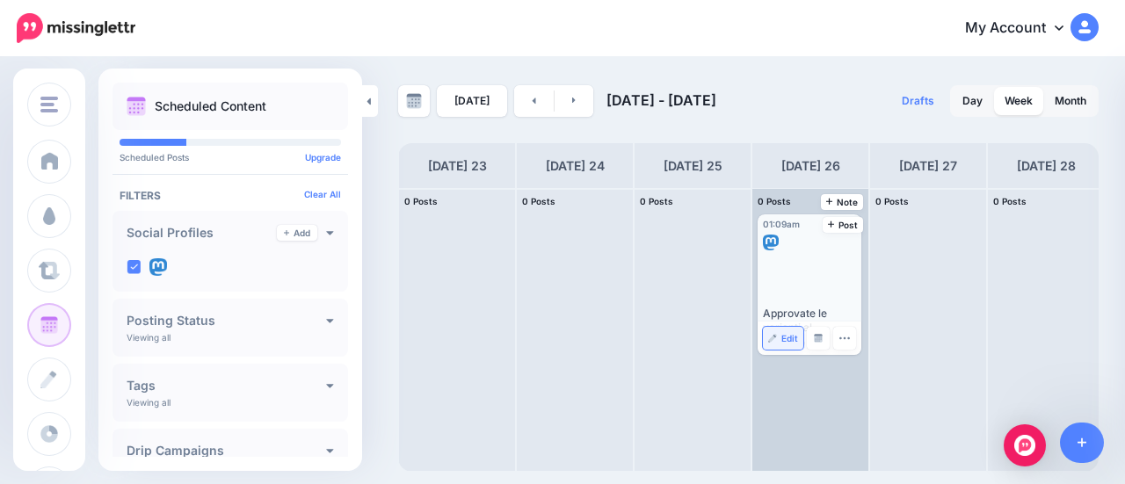
click at [784, 334] on span "Edit" at bounding box center [789, 338] width 17 height 9
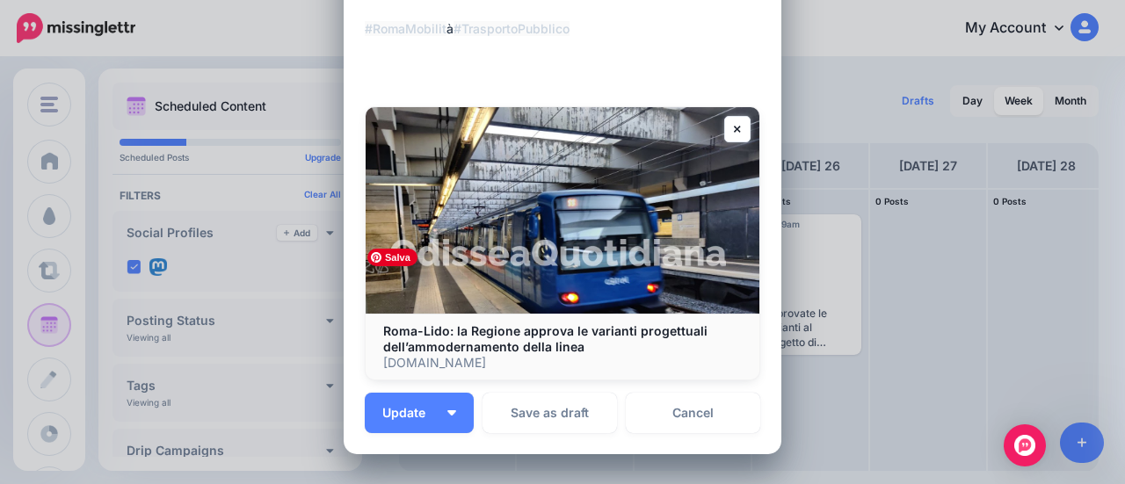
scroll to position [389, 0]
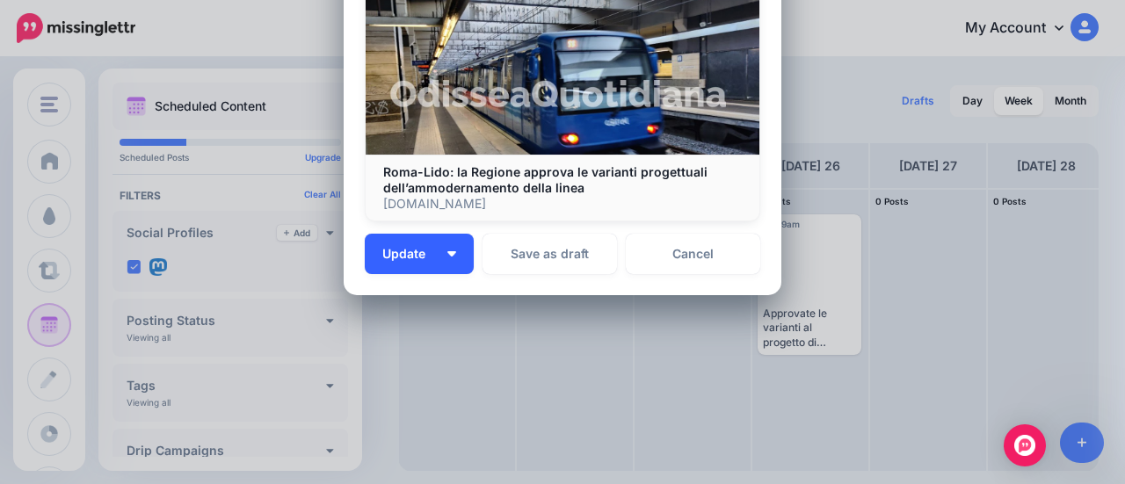
click at [447, 252] on img "button" at bounding box center [451, 253] width 9 height 5
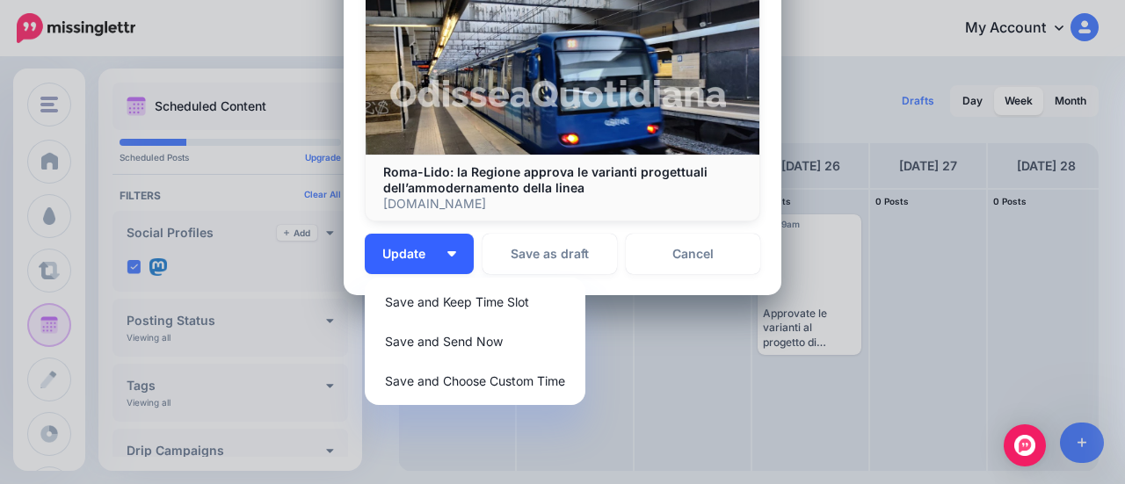
click at [447, 252] on img "button" at bounding box center [451, 253] width 9 height 5
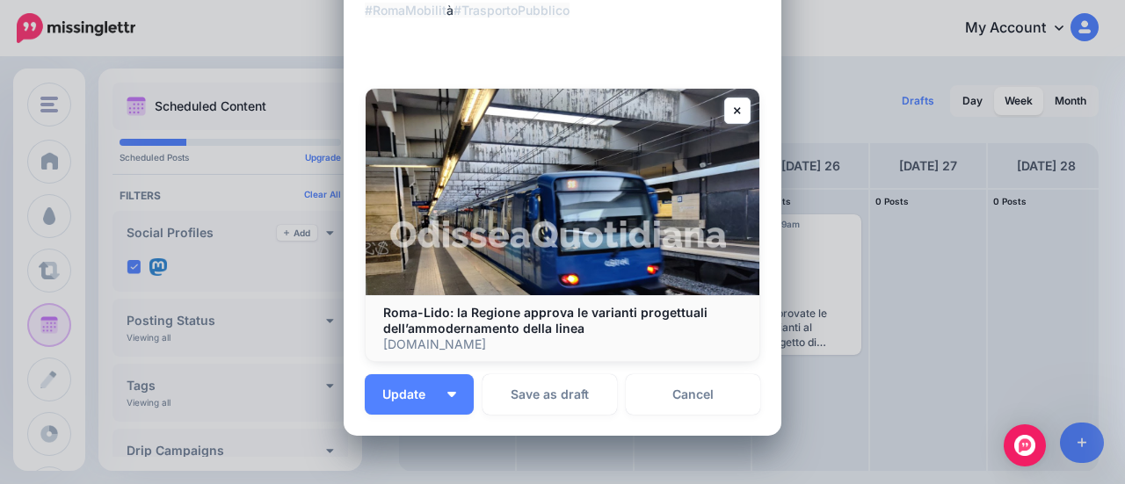
scroll to position [0, 0]
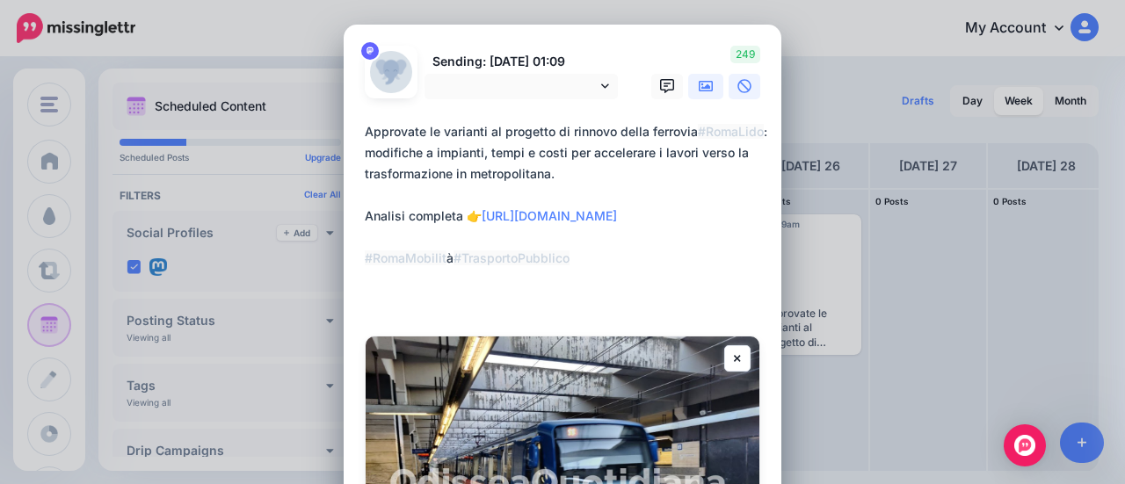
click at [699, 88] on icon at bounding box center [706, 86] width 14 height 11
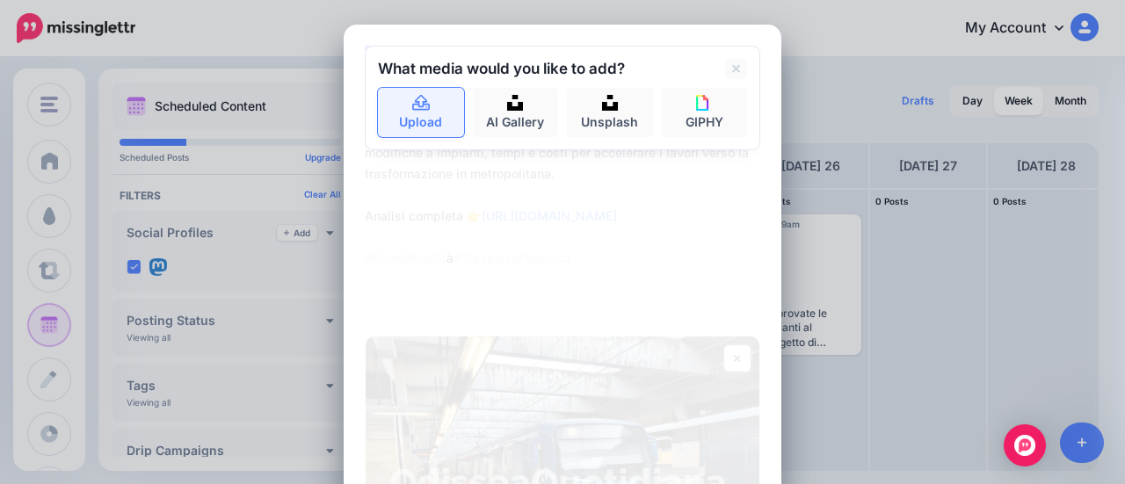
click at [417, 105] on icon at bounding box center [421, 103] width 18 height 16
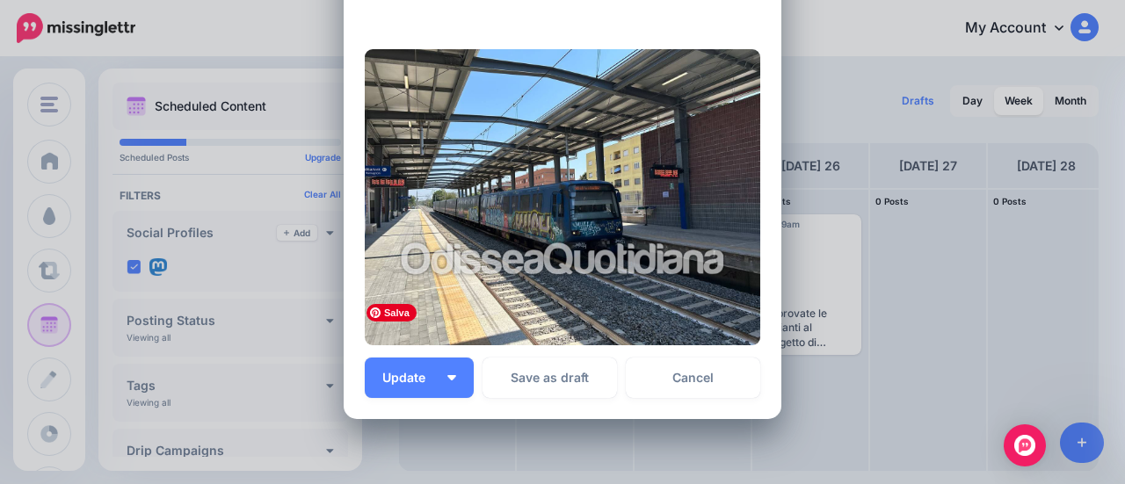
scroll to position [411, 0]
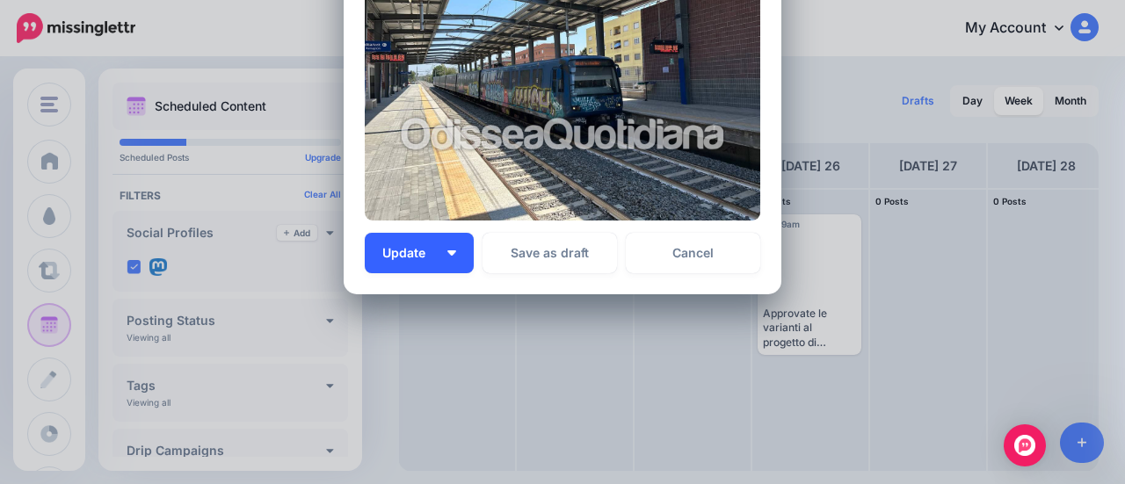
click at [417, 254] on span "Update" at bounding box center [410, 253] width 56 height 12
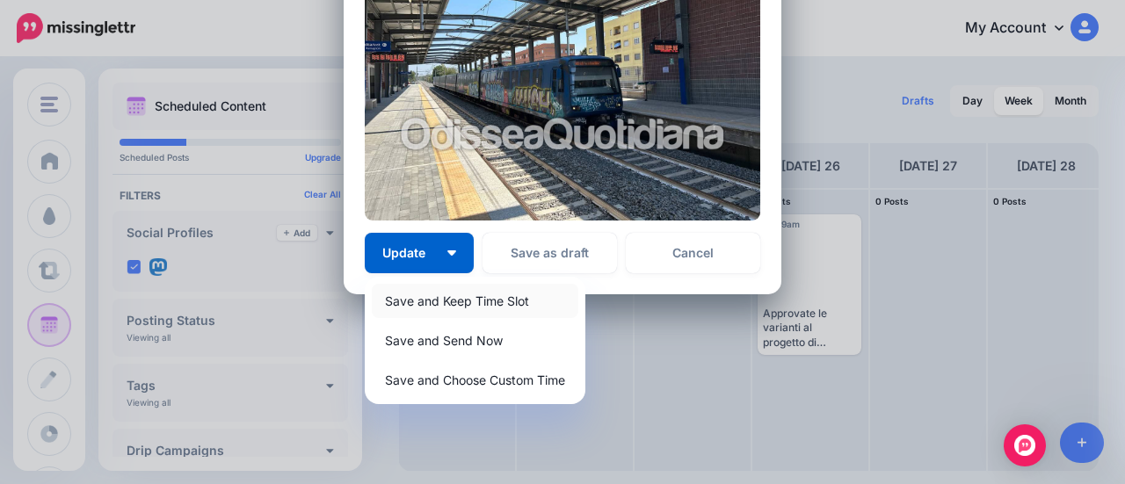
click at [405, 302] on link "Save and Keep Time Slot" at bounding box center [475, 301] width 207 height 34
